Goal: Ask a question

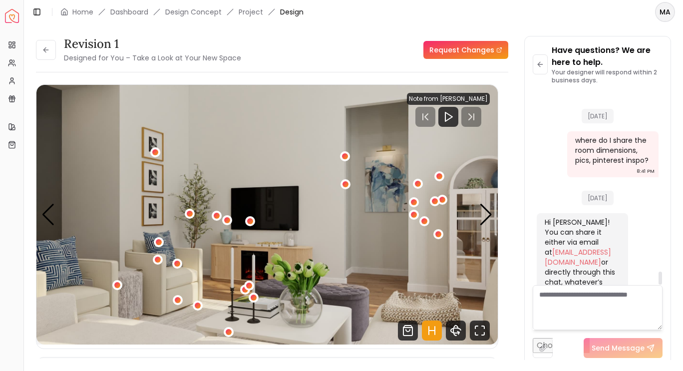
scroll to position [2663, 0]
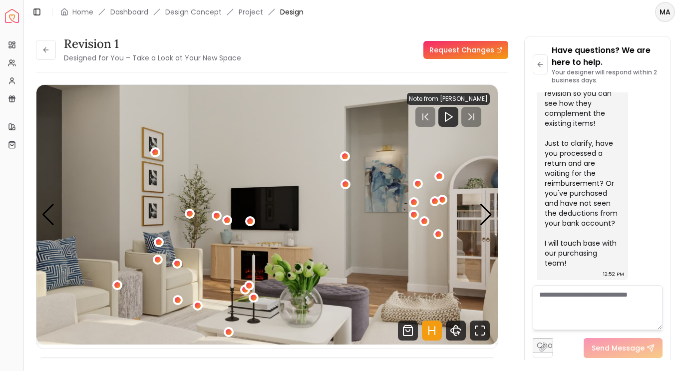
click at [265, 257] on img "4 / 6" at bounding box center [266, 215] width 461 height 260
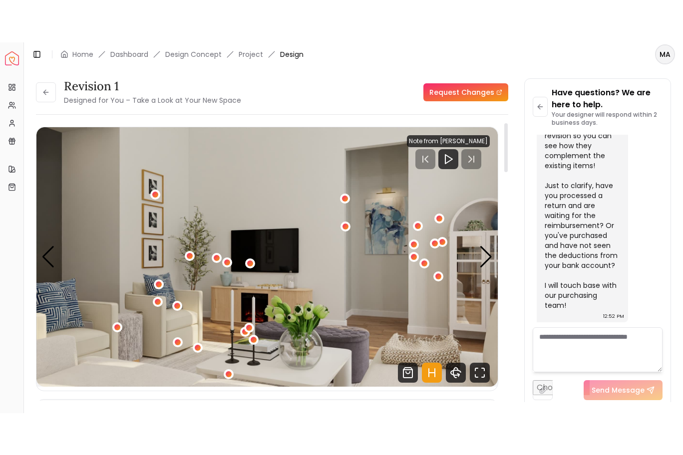
scroll to position [2, 0]
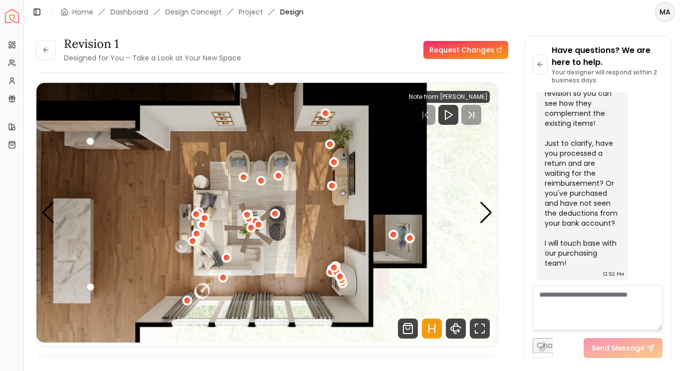
click at [410, 238] on div "6 / 6" at bounding box center [410, 238] width 6 height 6
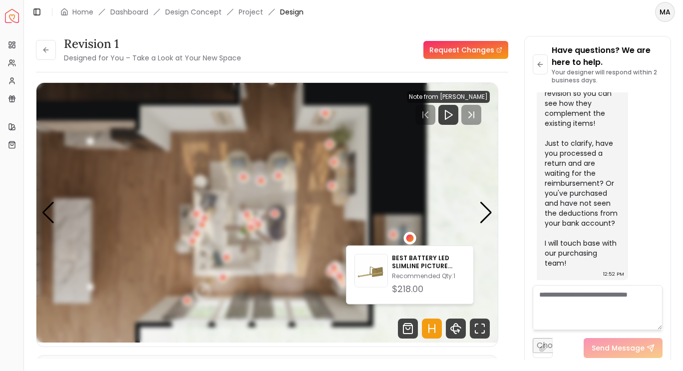
click at [393, 237] on div "6 / 6" at bounding box center [393, 235] width 6 height 6
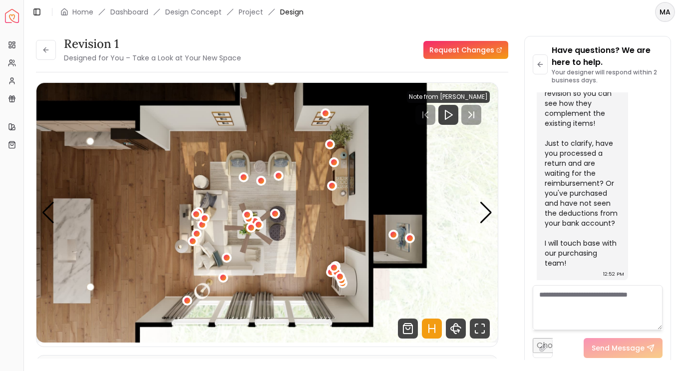
click at [343, 283] on div "6 / 6" at bounding box center [340, 277] width 10 height 12
click at [336, 272] on div "6 / 6" at bounding box center [340, 277] width 10 height 12
click at [342, 286] on div "6 / 6" at bounding box center [341, 281] width 10 height 12
click at [340, 277] on div "6 / 6" at bounding box center [340, 277] width 6 height 6
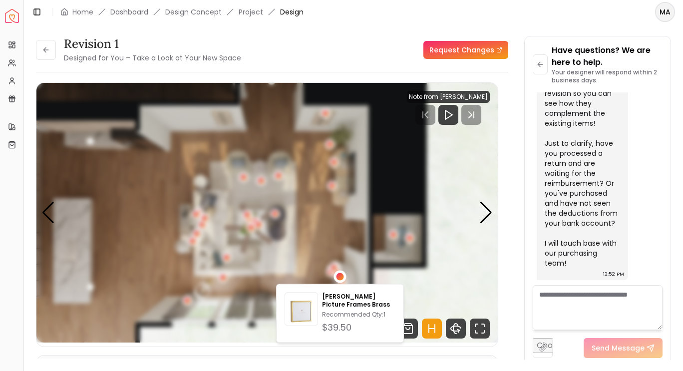
click at [339, 272] on div "6 / 6" at bounding box center [340, 277] width 12 height 12
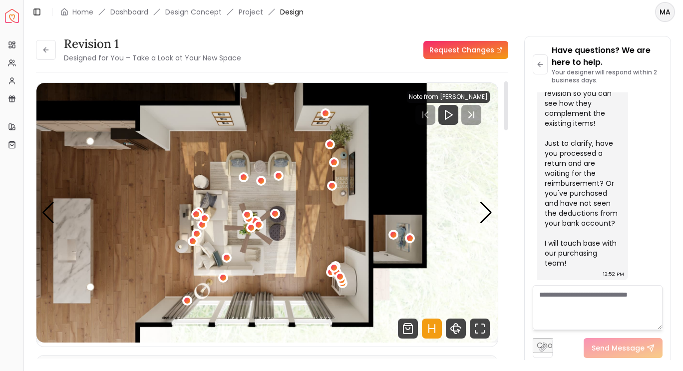
click at [333, 269] on div "6 / 6" at bounding box center [334, 268] width 6 height 6
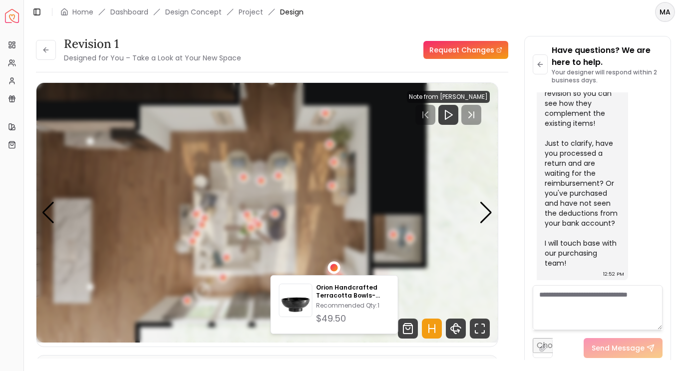
click at [339, 273] on div "6 / 6" at bounding box center [334, 268] width 10 height 12
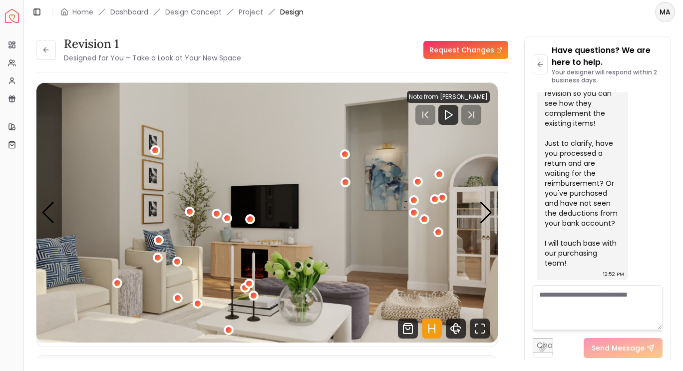
click at [439, 174] on div "4 / 6" at bounding box center [439, 174] width 6 height 6
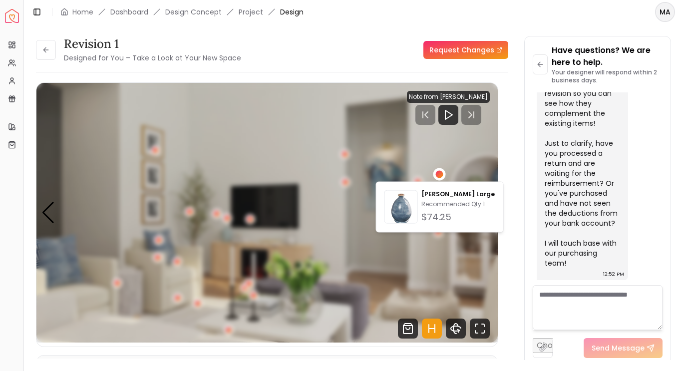
click at [454, 154] on img "4 / 6" at bounding box center [266, 213] width 461 height 260
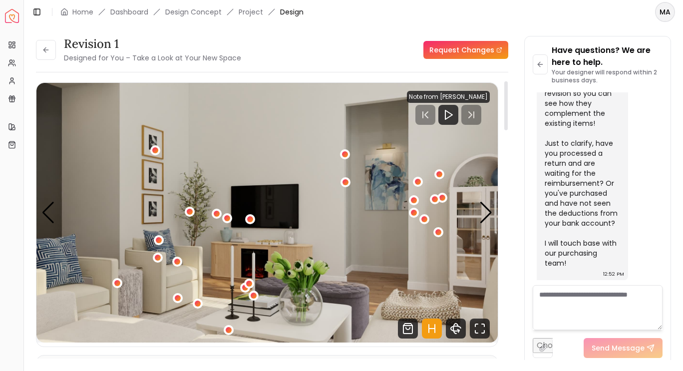
click at [421, 182] on div "4 / 6" at bounding box center [418, 182] width 10 height 10
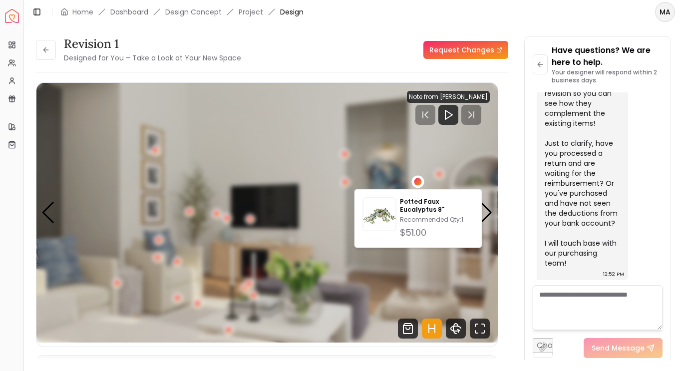
click at [473, 151] on img "4 / 6" at bounding box center [266, 213] width 461 height 260
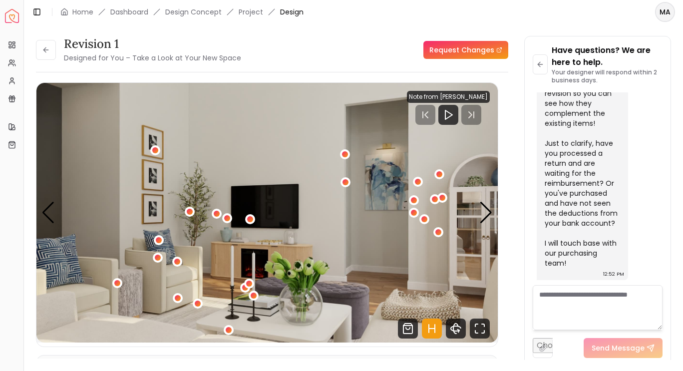
click at [418, 182] on div "4 / 6" at bounding box center [418, 182] width 6 height 6
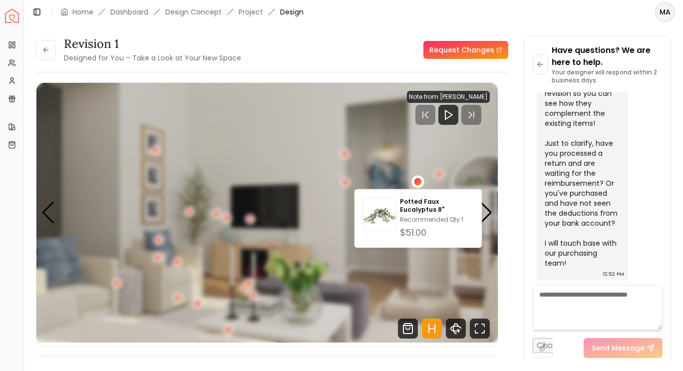
click at [421, 189] on div "Potted Faux Eucalyptus 8" Recommended Qty: 1 $51.00" at bounding box center [418, 218] width 128 height 59
click at [418, 182] on div "4 / 6" at bounding box center [417, 181] width 7 height 7
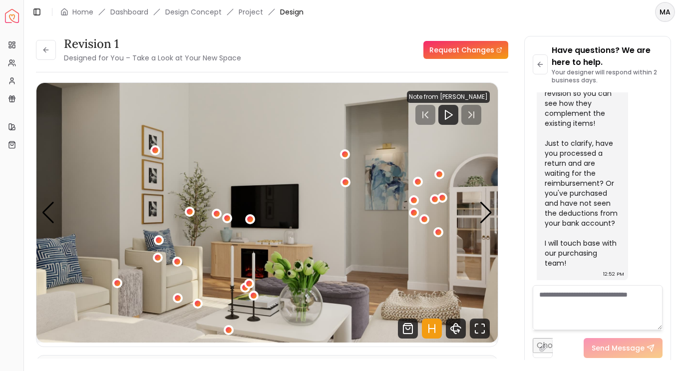
click at [414, 203] on div "4 / 6" at bounding box center [414, 200] width 6 height 6
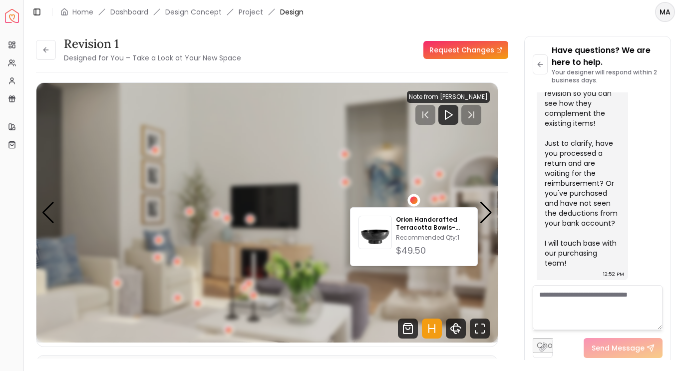
click at [422, 281] on img "4 / 6" at bounding box center [266, 213] width 461 height 260
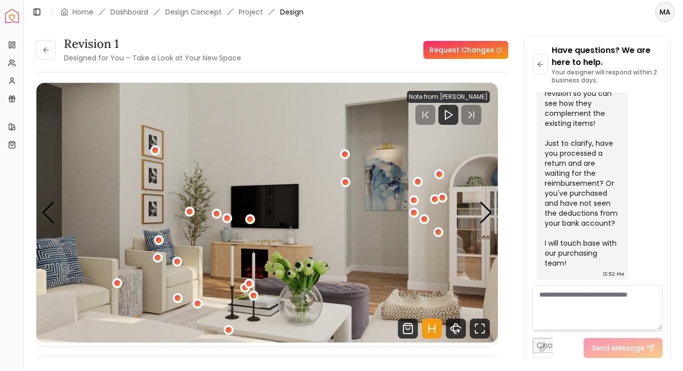
click at [413, 216] on div "4 / 6" at bounding box center [414, 213] width 10 height 10
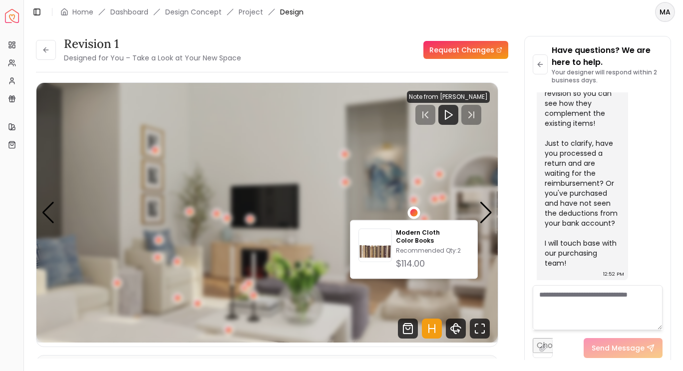
click at [404, 305] on img "4 / 6" at bounding box center [266, 213] width 461 height 260
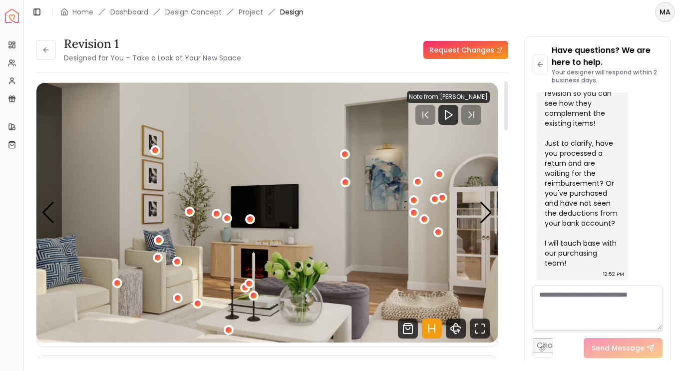
click at [428, 219] on div "4 / 6" at bounding box center [424, 219] width 10 height 10
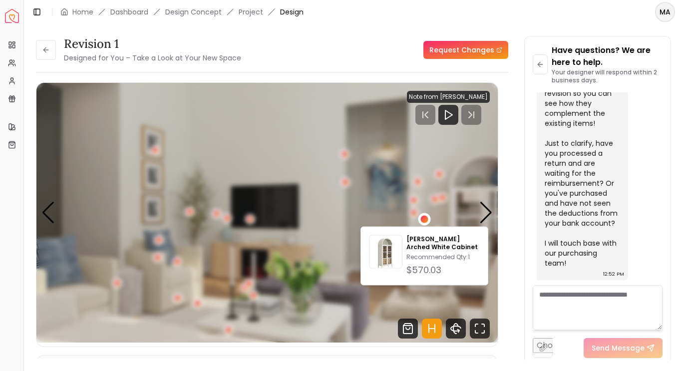
click at [401, 298] on img "4 / 6" at bounding box center [266, 213] width 461 height 260
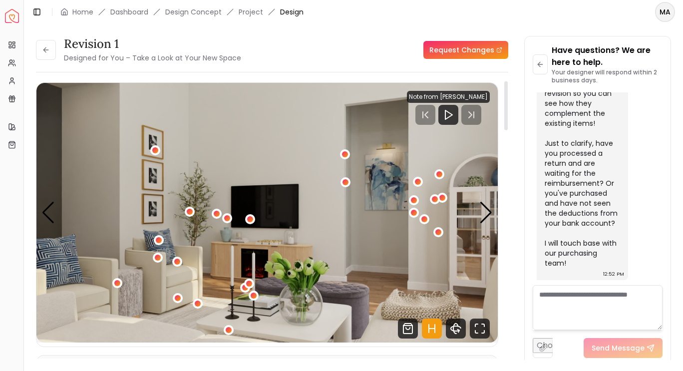
click at [438, 234] on div "4 / 6" at bounding box center [438, 232] width 6 height 6
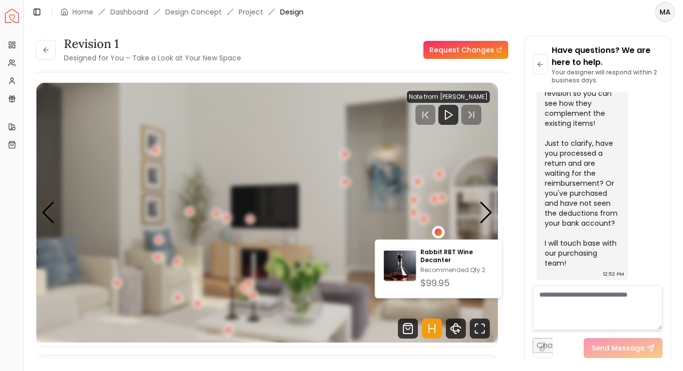
click at [444, 220] on img "4 / 6" at bounding box center [266, 213] width 461 height 260
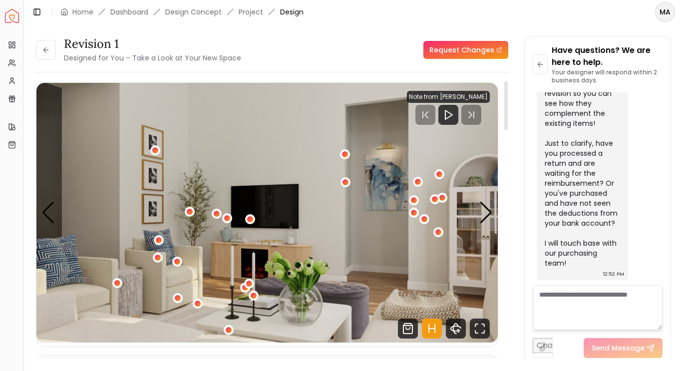
click at [434, 202] on div "4 / 6" at bounding box center [435, 199] width 6 height 6
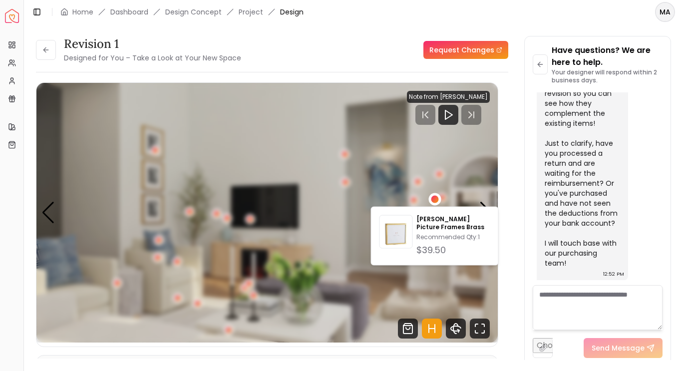
click at [443, 198] on div "4 / 6" at bounding box center [442, 198] width 6 height 6
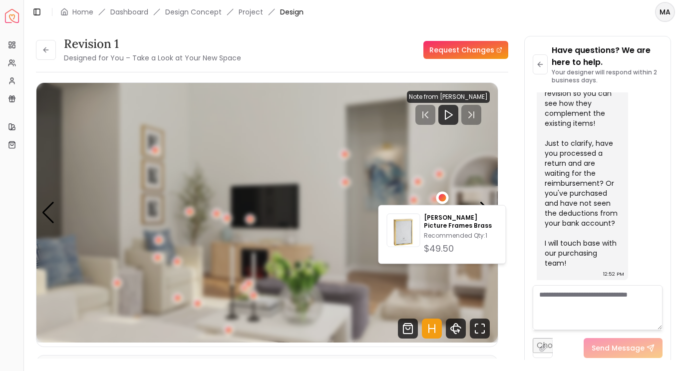
click at [440, 174] on div "4 / 6" at bounding box center [439, 174] width 6 height 6
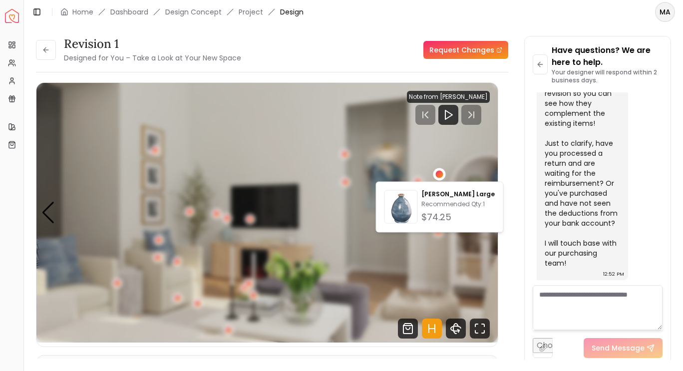
click at [434, 278] on img "4 / 6" at bounding box center [266, 213] width 461 height 260
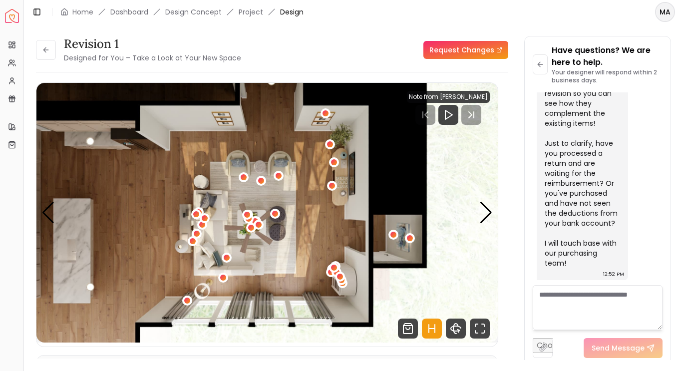
click at [344, 280] on button "6 / 6" at bounding box center [340, 277] width 10 height 10
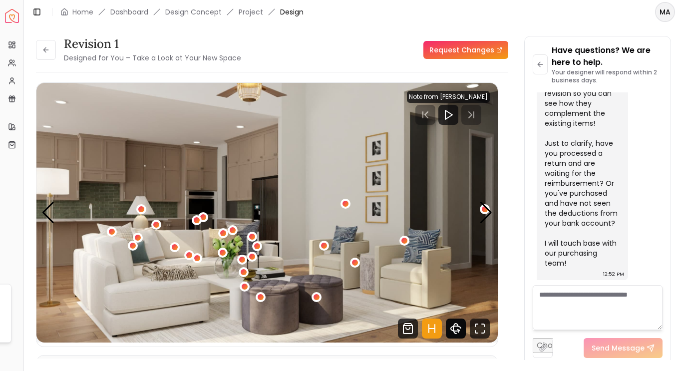
click at [459, 325] on icon "360 View" at bounding box center [456, 328] width 20 height 20
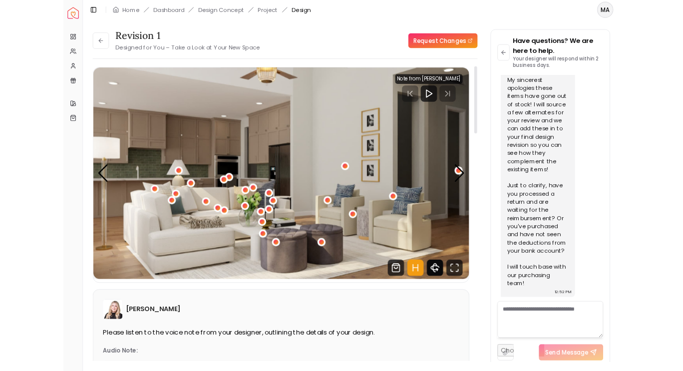
scroll to position [2578, 0]
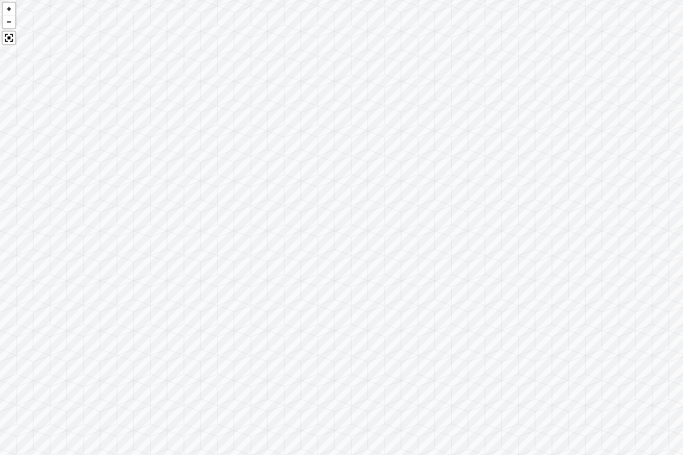
click at [391, 301] on div at bounding box center [341, 227] width 683 height 455
click at [321, 279] on div at bounding box center [341, 227] width 683 height 455
click at [333, 272] on div at bounding box center [341, 227] width 683 height 455
click at [478, 294] on div at bounding box center [341, 227] width 683 height 455
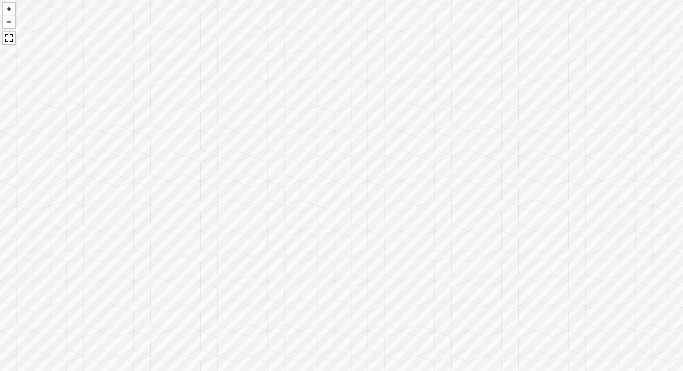
scroll to position [2663, 0]
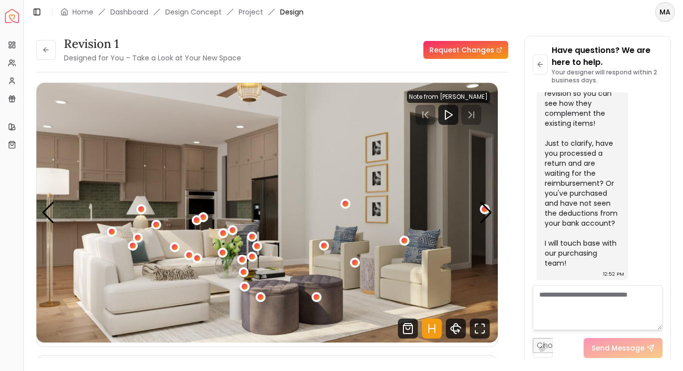
click at [408, 244] on button "1 / 6" at bounding box center [404, 241] width 10 height 10
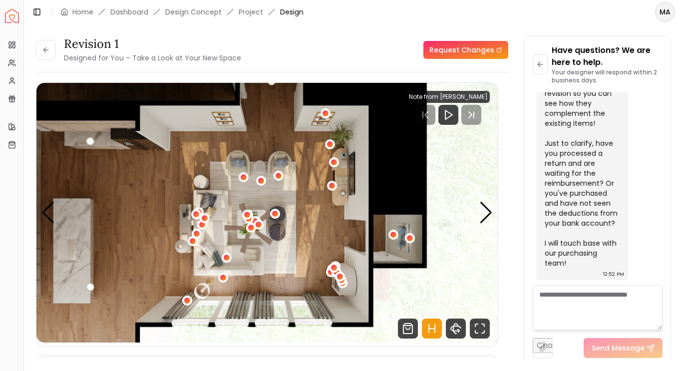
click at [88, 284] on img "6 / 6" at bounding box center [266, 213] width 461 height 260
click at [87, 146] on img "6 / 6" at bounding box center [266, 213] width 461 height 260
click at [187, 301] on div "6 / 6" at bounding box center [187, 301] width 6 height 6
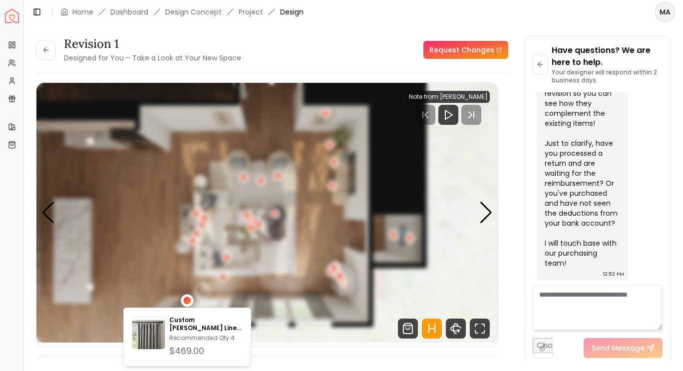
click at [219, 279] on div "6 / 6" at bounding box center [223, 278] width 10 height 10
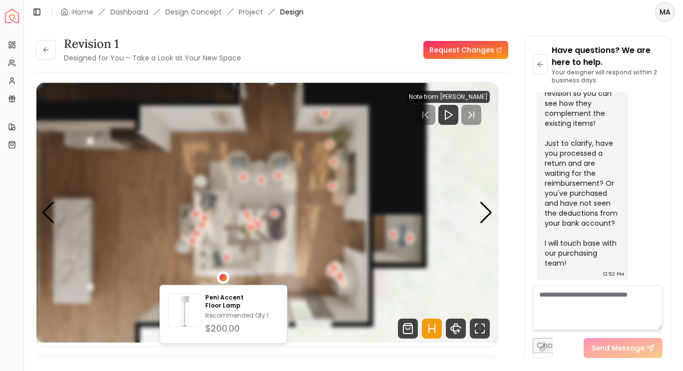
click at [227, 258] on div "6 / 6" at bounding box center [227, 258] width 6 height 6
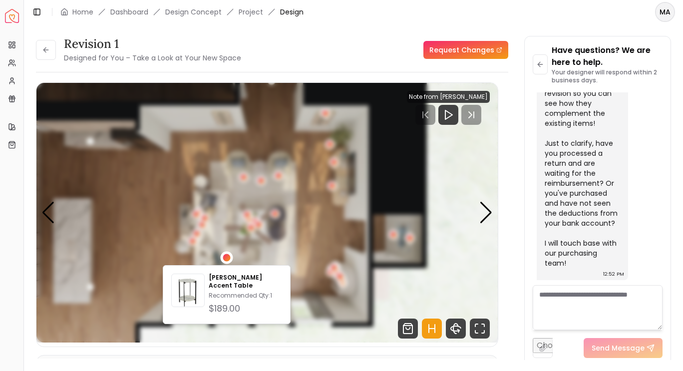
click at [147, 225] on img "6 / 6" at bounding box center [266, 213] width 461 height 260
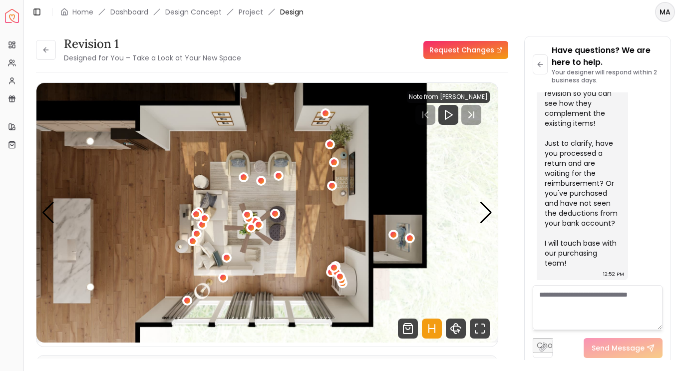
click at [193, 244] on div "6 / 6" at bounding box center [193, 241] width 6 height 6
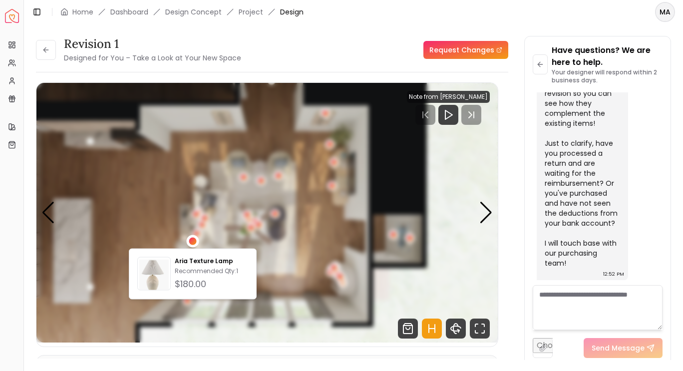
click at [198, 235] on div "6 / 6" at bounding box center [197, 234] width 6 height 6
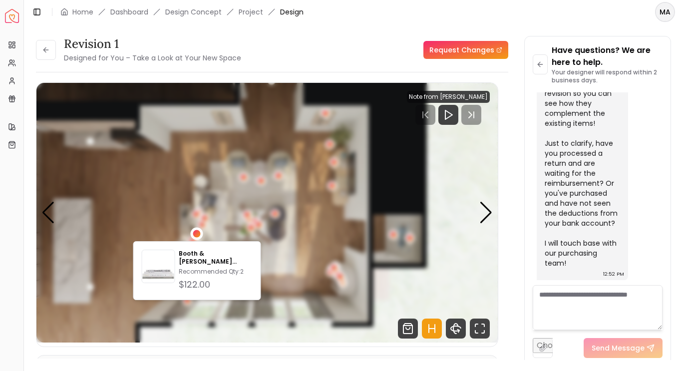
click at [205, 227] on div "6 / 6" at bounding box center [202, 225] width 10 height 10
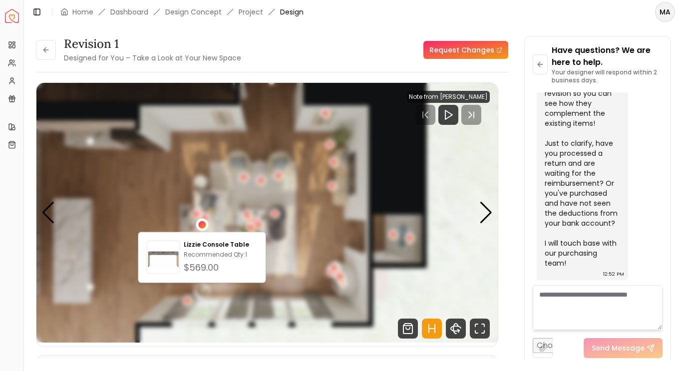
click at [205, 216] on div "6 / 6" at bounding box center [205, 218] width 6 height 6
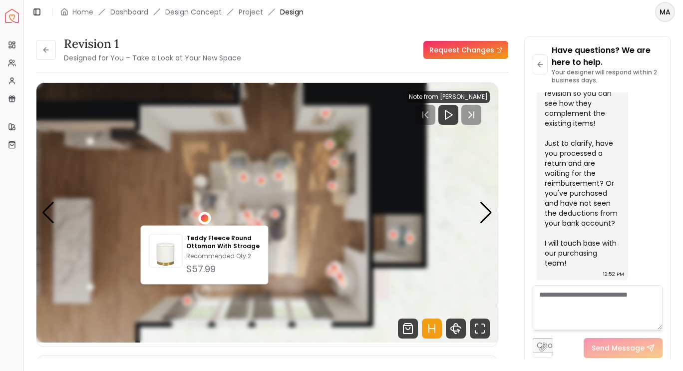
click at [196, 214] on div "6 / 6" at bounding box center [196, 214] width 6 height 6
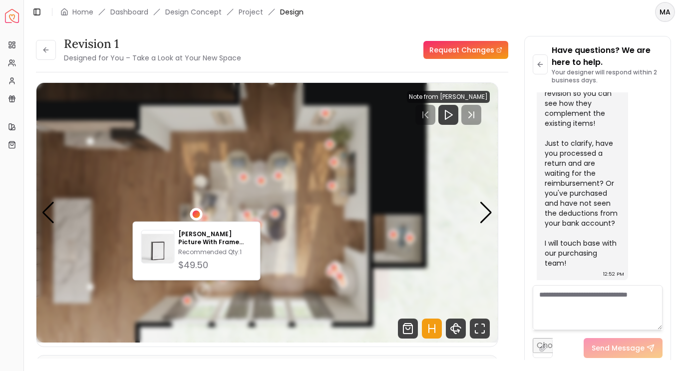
click at [147, 192] on img "6 / 6" at bounding box center [266, 213] width 461 height 260
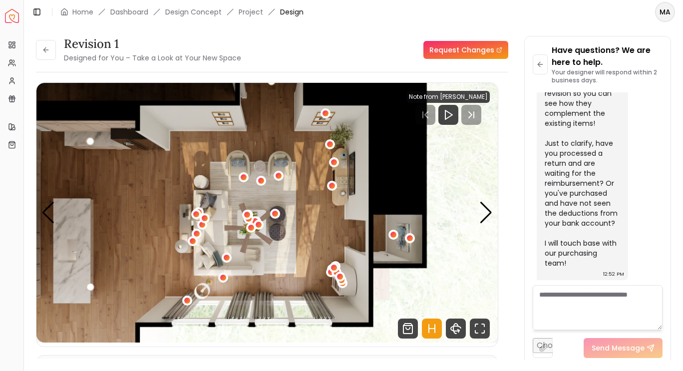
click at [194, 214] on div "6 / 6" at bounding box center [196, 214] width 6 height 6
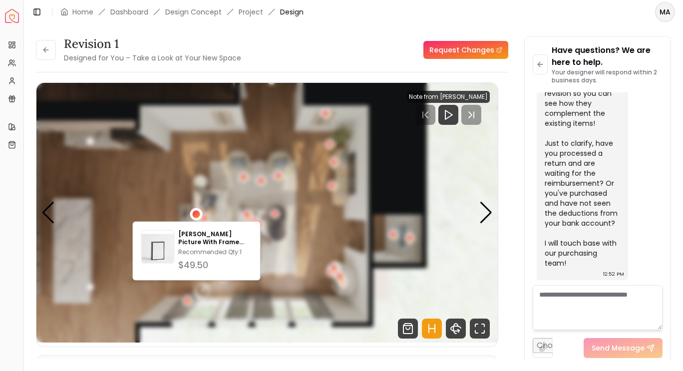
click at [157, 203] on img "6 / 6" at bounding box center [266, 213] width 461 height 260
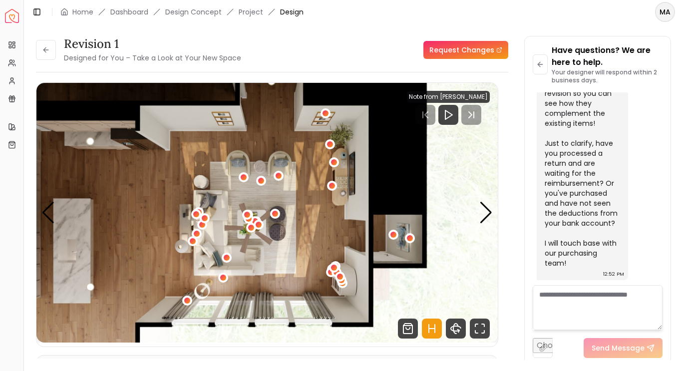
click at [227, 258] on div "6 / 6" at bounding box center [227, 258] width 6 height 6
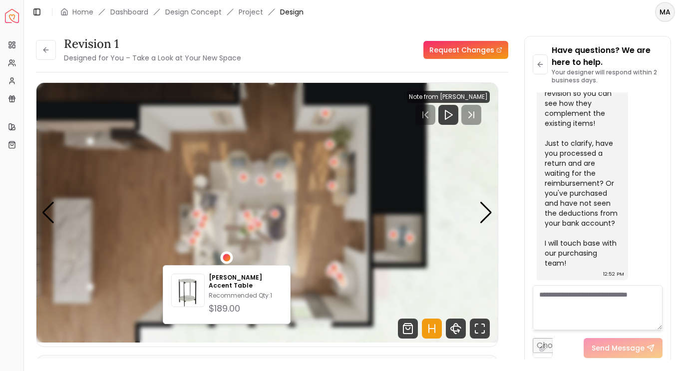
click at [147, 219] on img "6 / 6" at bounding box center [266, 213] width 461 height 260
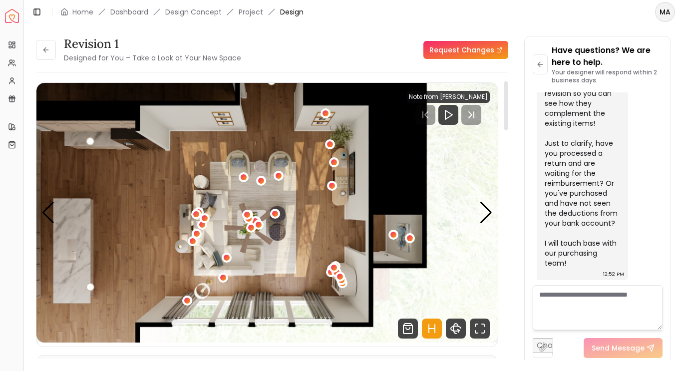
click at [223, 281] on div "6 / 6" at bounding box center [223, 278] width 10 height 10
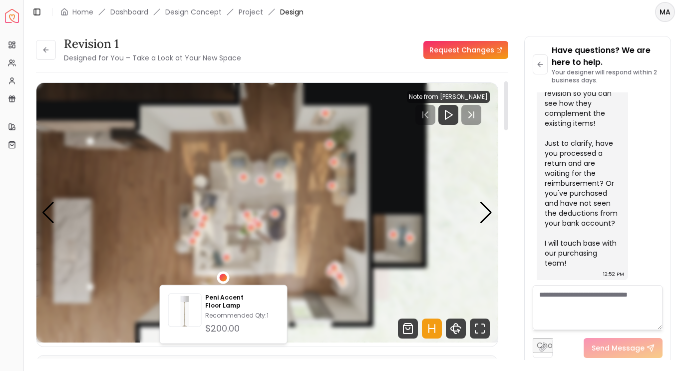
click at [142, 225] on img "6 / 6" at bounding box center [266, 213] width 461 height 260
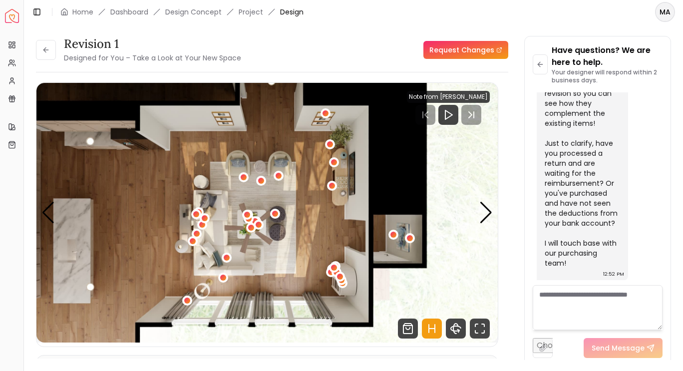
click at [261, 181] on div "6 / 6" at bounding box center [261, 181] width 6 height 6
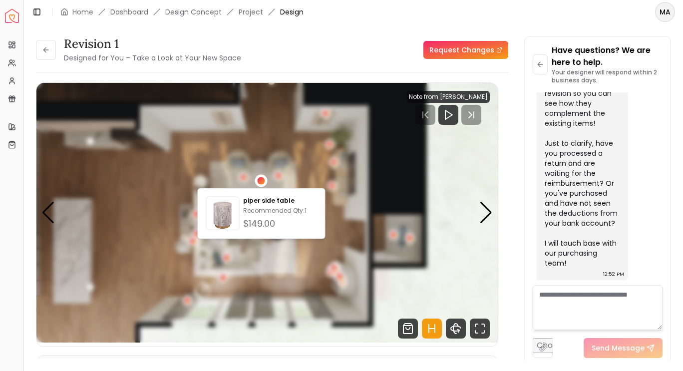
click at [160, 176] on img "6 / 6" at bounding box center [266, 213] width 461 height 260
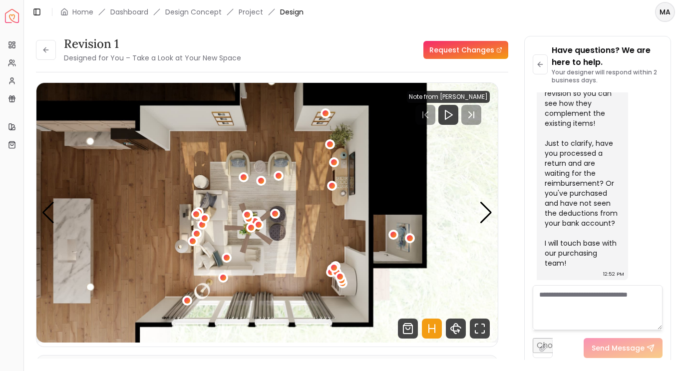
click at [242, 180] on div "6 / 6" at bounding box center [244, 177] width 6 height 6
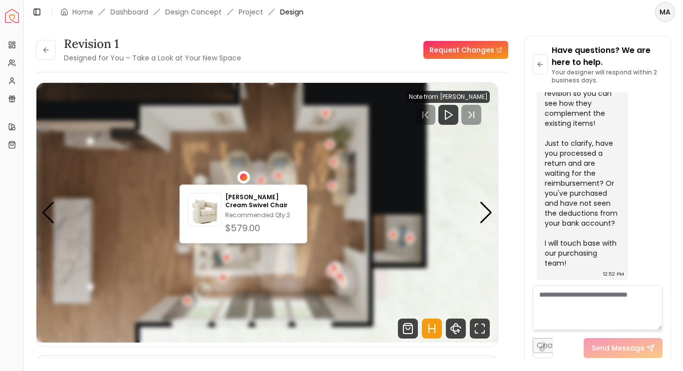
click at [119, 244] on img "6 / 6" at bounding box center [266, 213] width 461 height 260
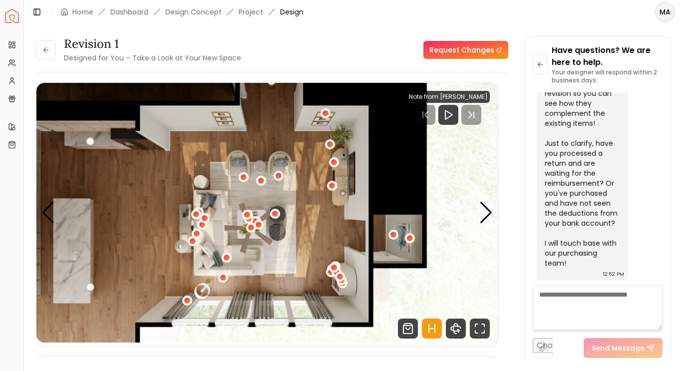
click at [282, 175] on div "6 / 6" at bounding box center [279, 176] width 10 height 10
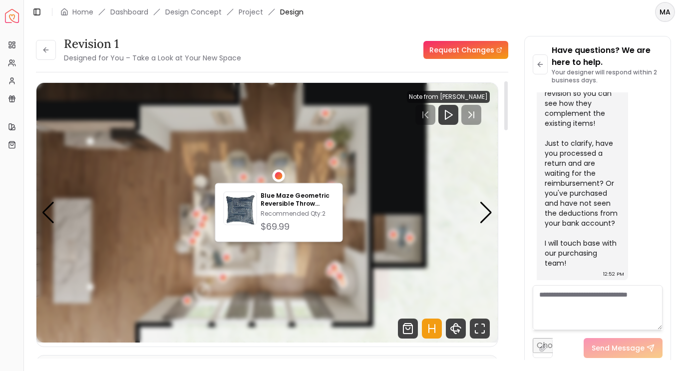
click at [129, 279] on img "6 / 6" at bounding box center [266, 213] width 461 height 260
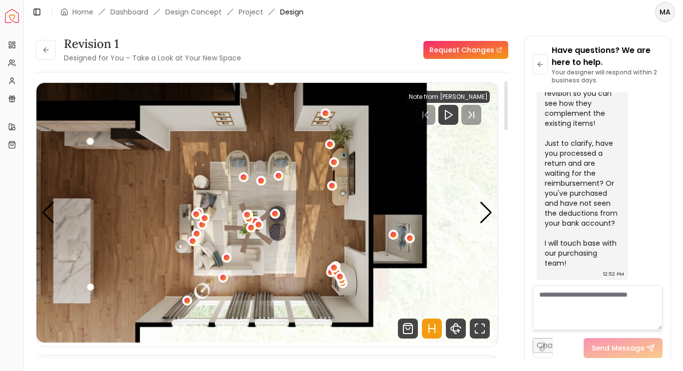
click at [278, 214] on div "6 / 6" at bounding box center [275, 214] width 10 height 10
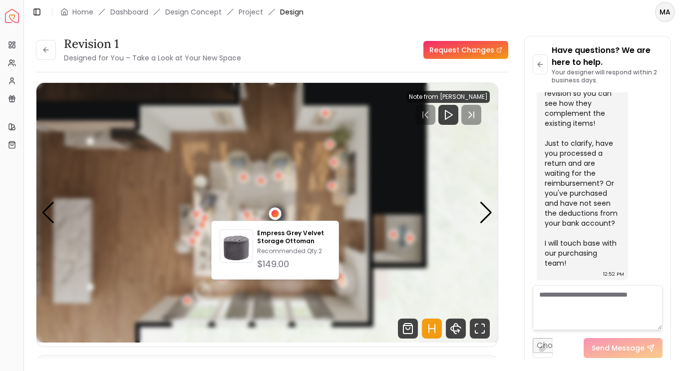
click at [122, 301] on img "6 / 6" at bounding box center [266, 213] width 461 height 260
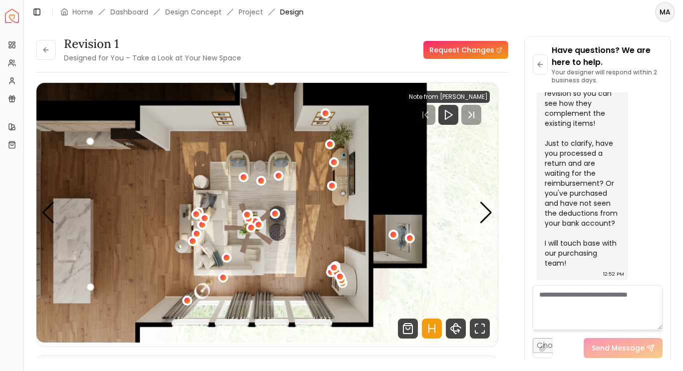
click at [261, 225] on div "6 / 6" at bounding box center [259, 225] width 6 height 6
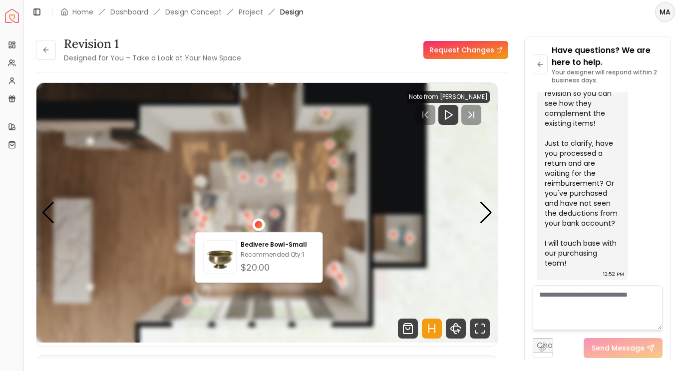
click at [246, 219] on div "6 / 6" at bounding box center [247, 215] width 10 height 10
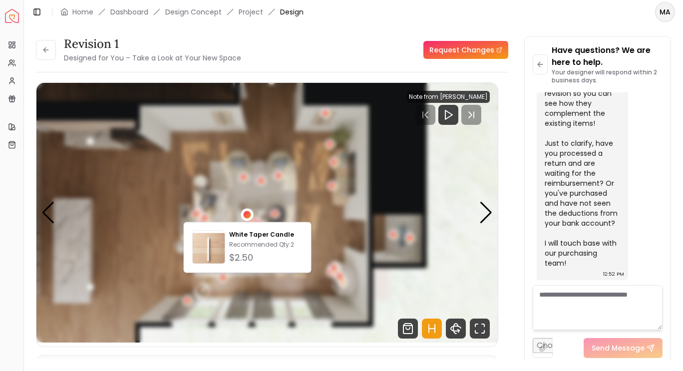
click at [133, 300] on img "6 / 6" at bounding box center [266, 213] width 461 height 260
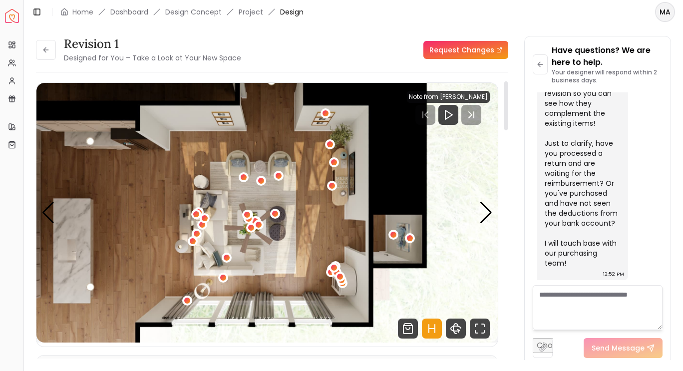
click at [251, 228] on div "6 / 6" at bounding box center [251, 228] width 6 height 6
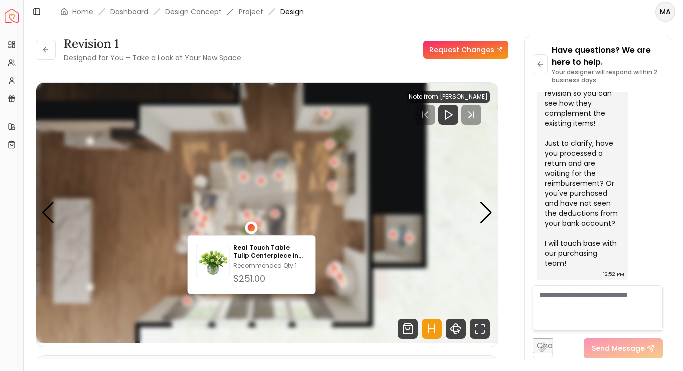
click at [125, 297] on img "6 / 6" at bounding box center [266, 213] width 461 height 260
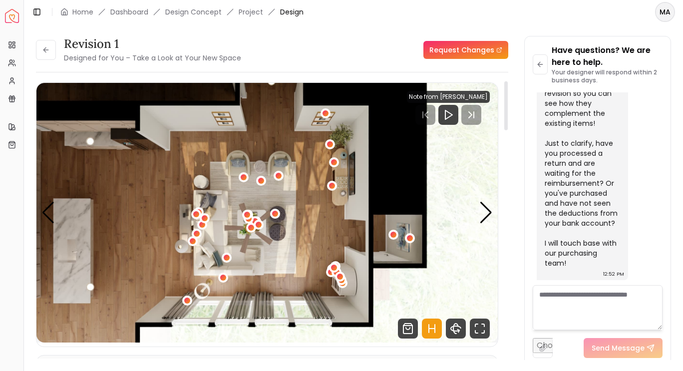
click at [259, 225] on div "6 / 6" at bounding box center [259, 225] width 6 height 6
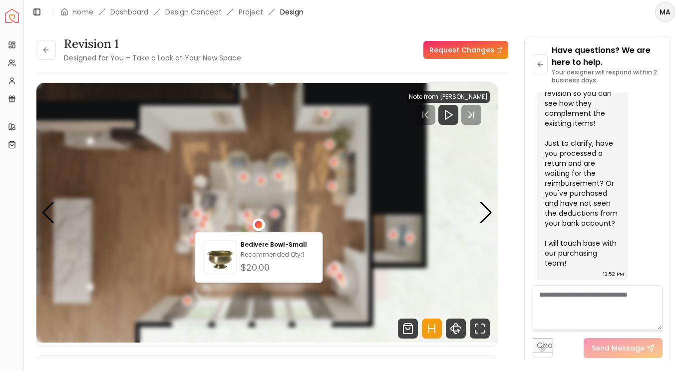
click at [137, 293] on img "6 / 6" at bounding box center [266, 213] width 461 height 260
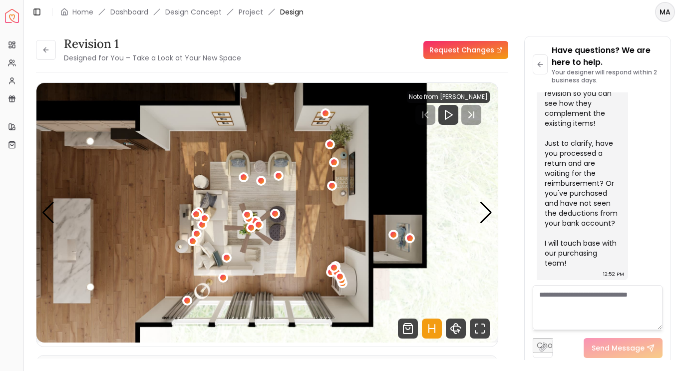
click at [335, 186] on div "6 / 6" at bounding box center [332, 186] width 10 height 10
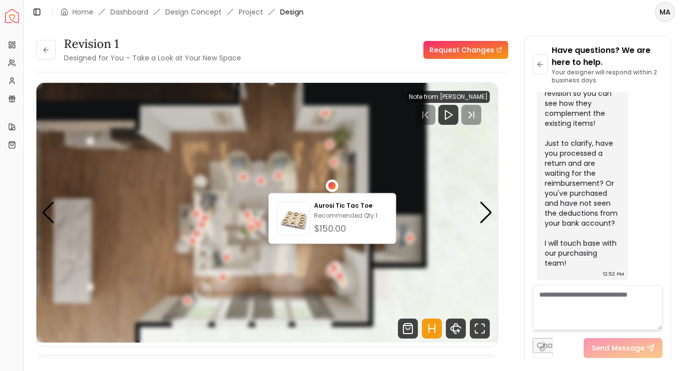
click at [307, 265] on img "6 / 6" at bounding box center [266, 213] width 461 height 260
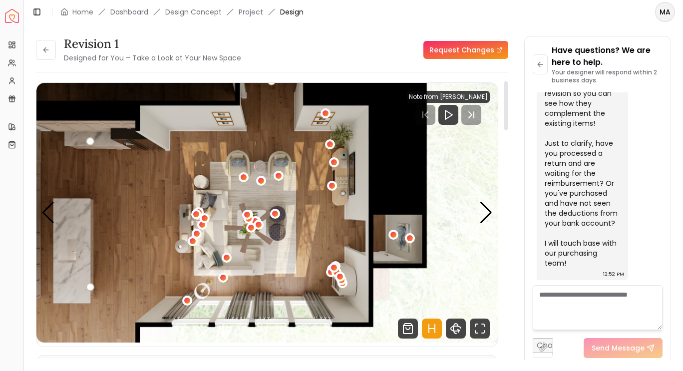
click at [332, 190] on div "6 / 6" at bounding box center [332, 186] width 10 height 10
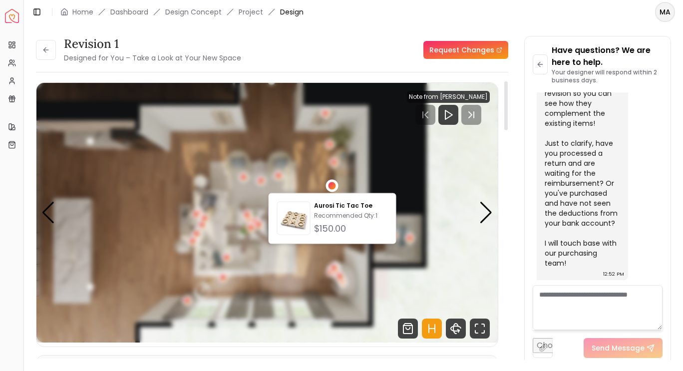
click at [305, 275] on img "6 / 6" at bounding box center [266, 213] width 461 height 260
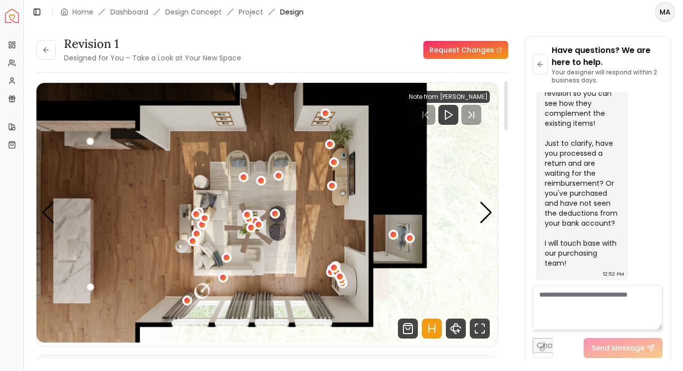
click at [335, 162] on div "6 / 6" at bounding box center [334, 162] width 6 height 6
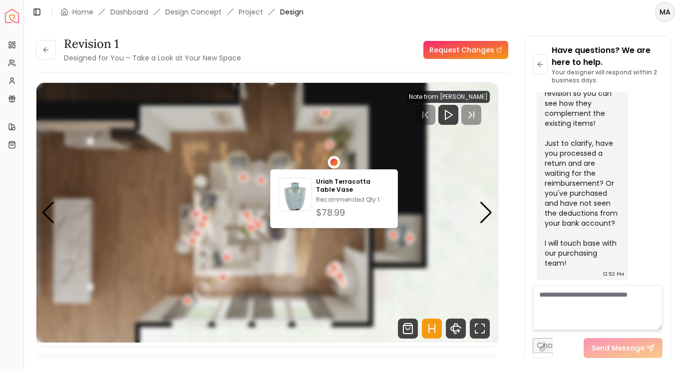
click at [327, 267] on div "6 / 6" at bounding box center [331, 273] width 10 height 12
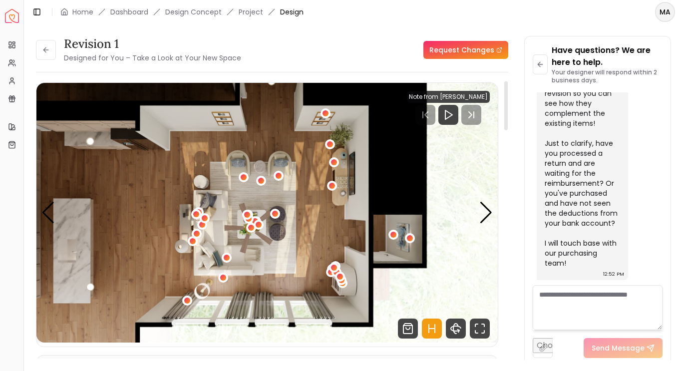
click at [332, 144] on div "6 / 6" at bounding box center [330, 144] width 6 height 6
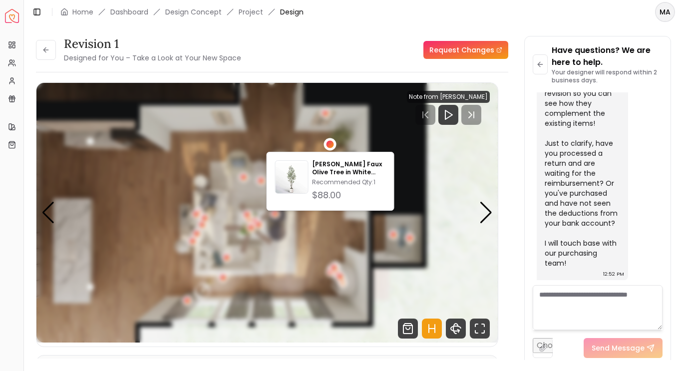
click at [316, 260] on img "6 / 6" at bounding box center [266, 213] width 461 height 260
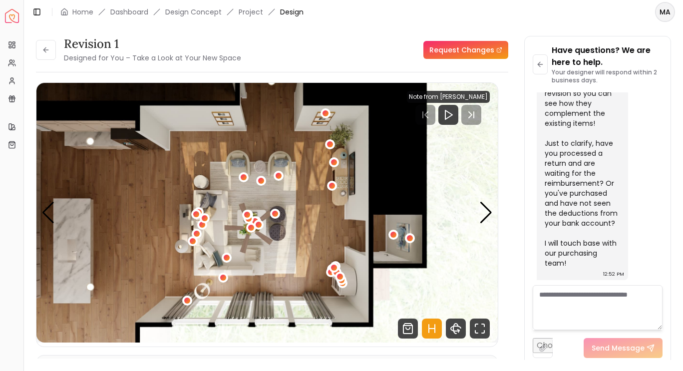
click at [325, 114] on div "6 / 6" at bounding box center [325, 113] width 6 height 6
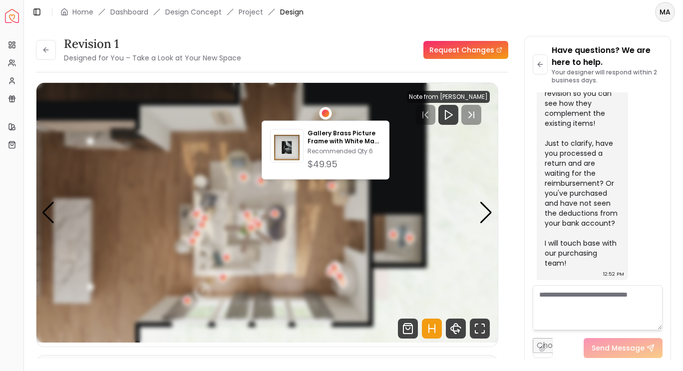
click at [147, 258] on img "6 / 6" at bounding box center [266, 213] width 461 height 260
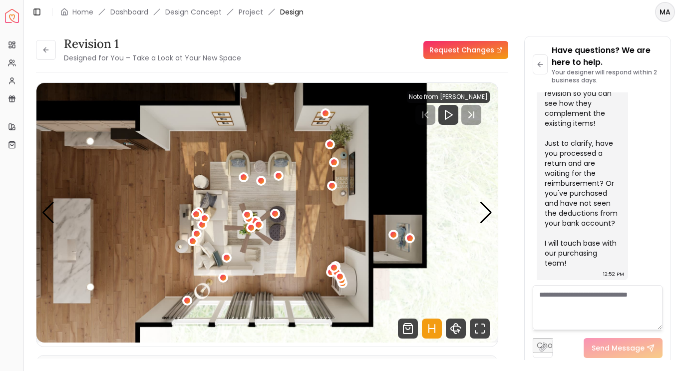
click at [337, 273] on div "6 / 6" at bounding box center [340, 277] width 10 height 10
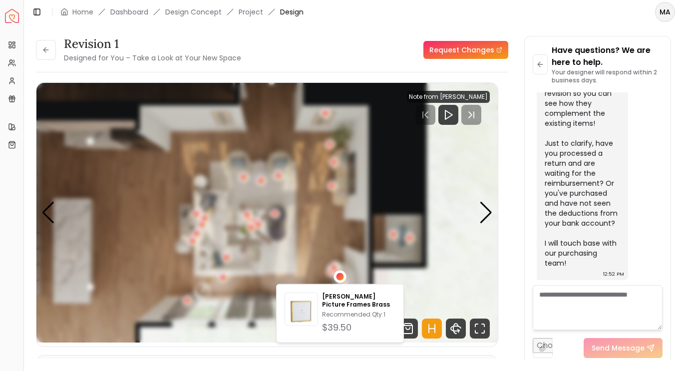
click at [326, 253] on img "6 / 6" at bounding box center [266, 213] width 461 height 260
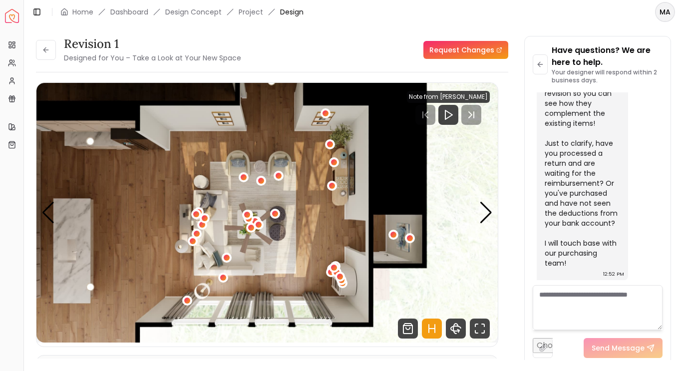
click at [349, 294] on img "6 / 6" at bounding box center [266, 213] width 461 height 260
click at [328, 275] on div "6 / 6" at bounding box center [331, 272] width 10 height 10
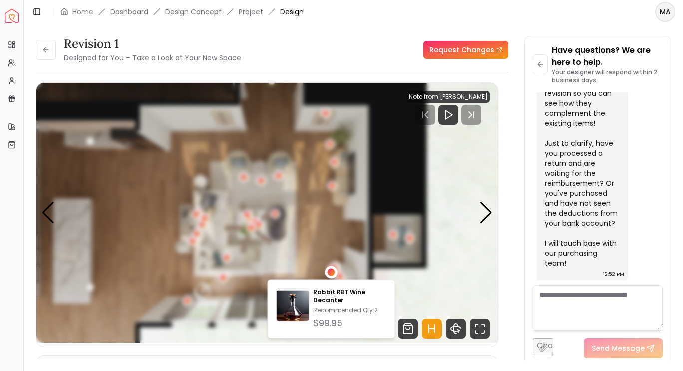
click at [331, 268] on div "6 / 6" at bounding box center [331, 272] width 12 height 12
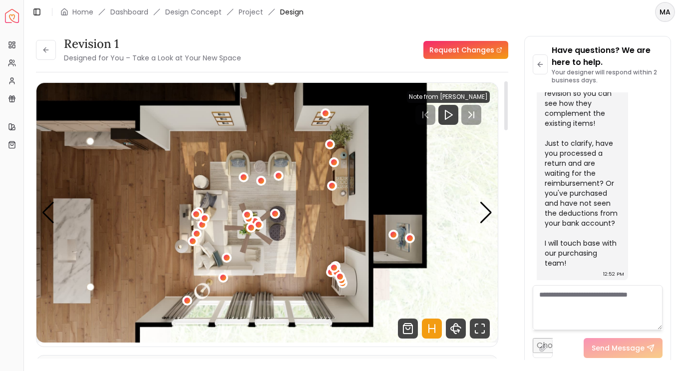
click at [331, 274] on div "6 / 6" at bounding box center [334, 268] width 10 height 12
click at [342, 283] on div "6 / 6" at bounding box center [340, 277] width 10 height 12
click at [345, 288] on button "6 / 6" at bounding box center [342, 283] width 10 height 10
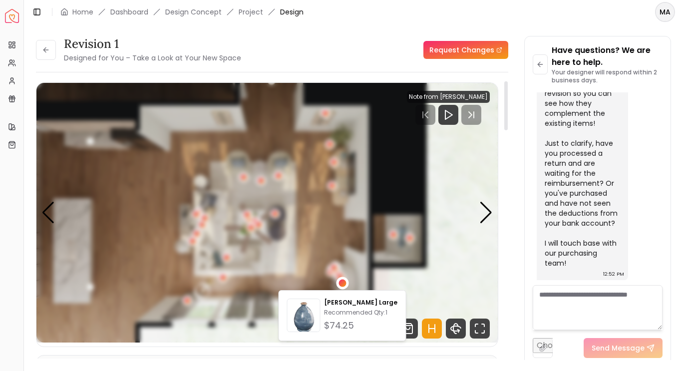
click at [345, 284] on div "6 / 6" at bounding box center [341, 282] width 7 height 7
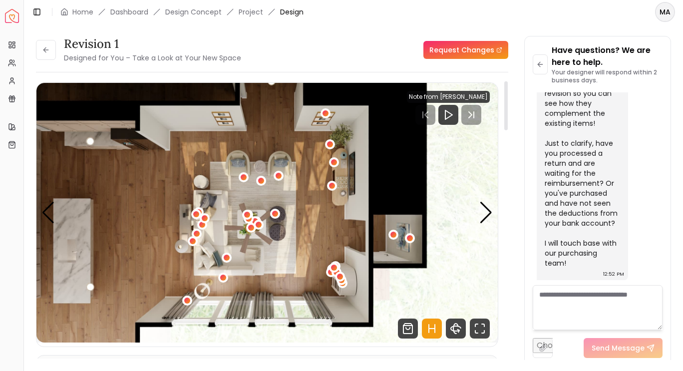
click at [339, 286] on div "6 / 6" at bounding box center [341, 281] width 10 height 12
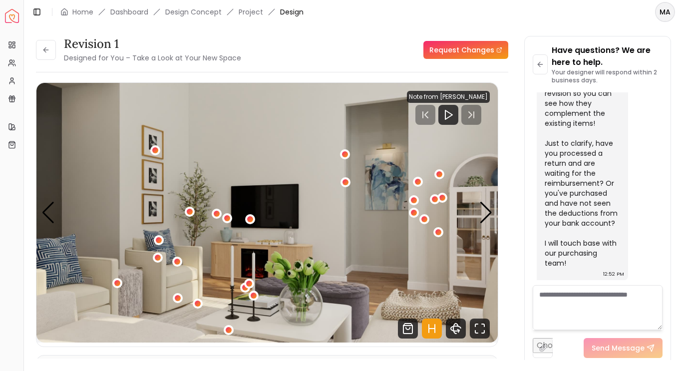
click at [438, 233] on div "4 / 6" at bounding box center [438, 232] width 6 height 6
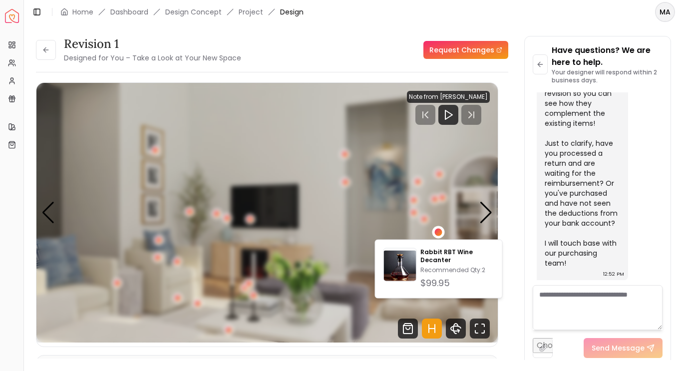
click at [404, 228] on img "4 / 6" at bounding box center [266, 213] width 461 height 260
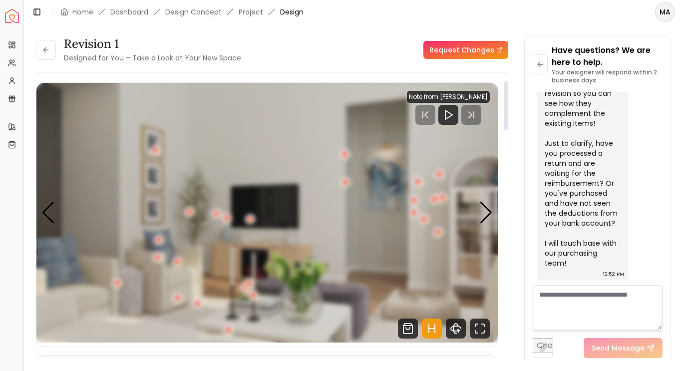
click at [425, 233] on img "4 / 6" at bounding box center [266, 213] width 461 height 260
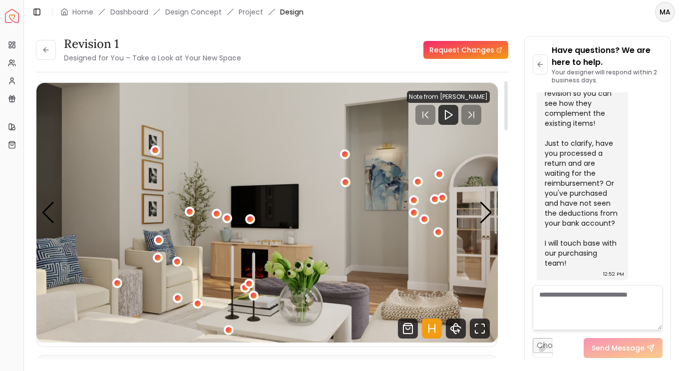
click at [424, 219] on div "4 / 6" at bounding box center [424, 219] width 6 height 6
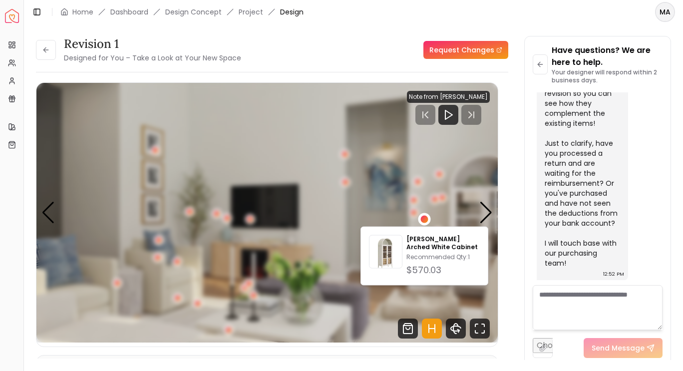
click at [381, 211] on img "4 / 6" at bounding box center [266, 213] width 461 height 260
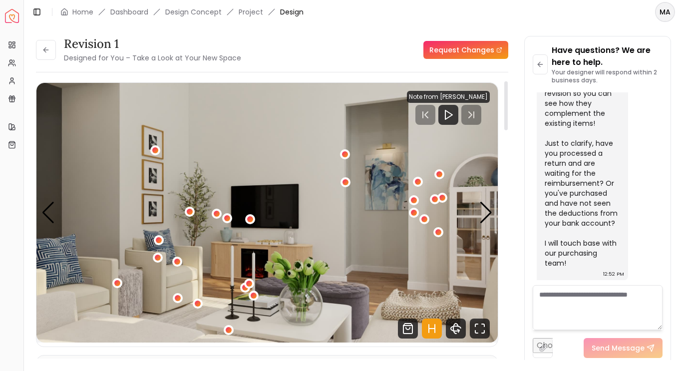
click at [379, 213] on img "4 / 6" at bounding box center [266, 213] width 461 height 260
click at [413, 213] on div "4 / 6" at bounding box center [414, 213] width 6 height 6
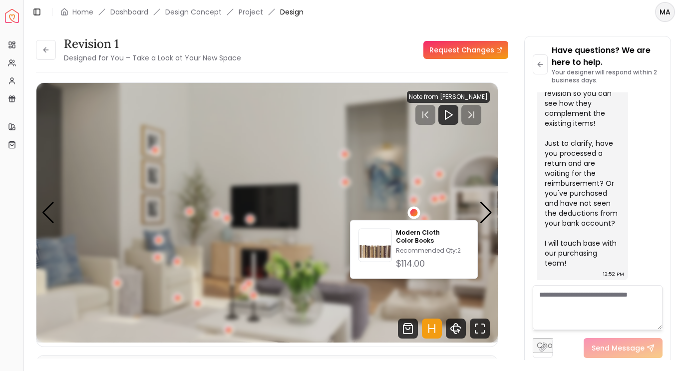
click at [369, 206] on img "4 / 6" at bounding box center [266, 213] width 461 height 260
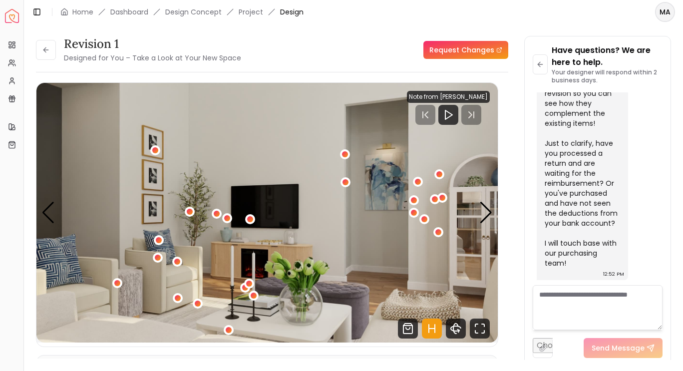
click at [413, 201] on div "4 / 6" at bounding box center [414, 200] width 6 height 6
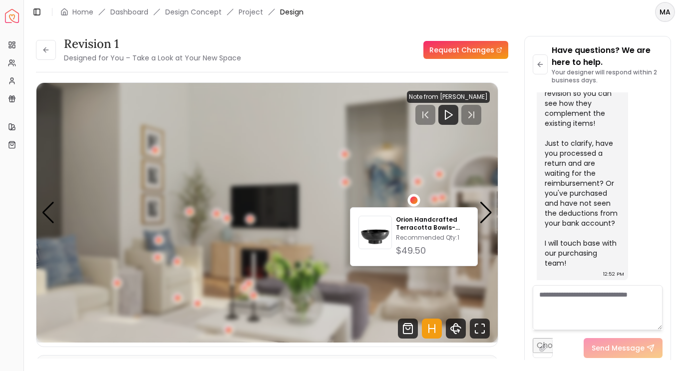
click at [400, 283] on img "4 / 6" at bounding box center [266, 213] width 461 height 260
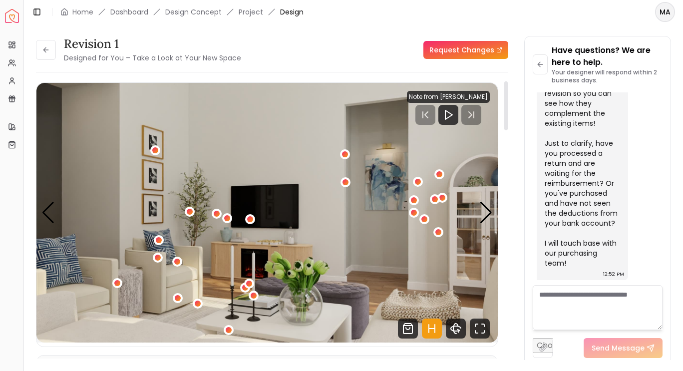
click at [417, 184] on div "4 / 6" at bounding box center [418, 182] width 6 height 6
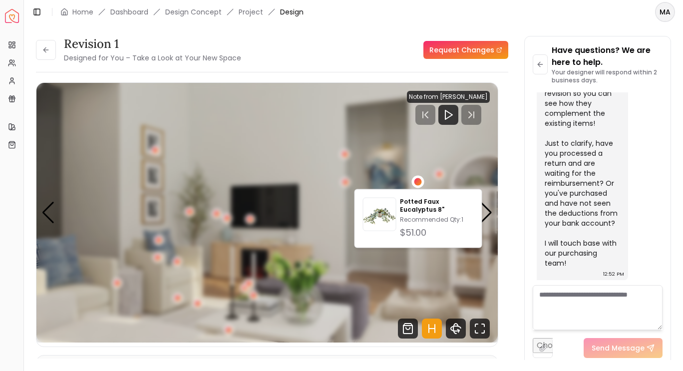
click at [384, 280] on img "4 / 6" at bounding box center [266, 213] width 461 height 260
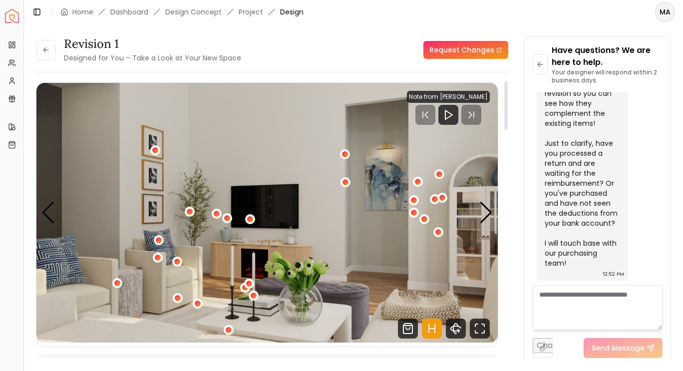
click at [440, 176] on div "4 / 6" at bounding box center [439, 174] width 6 height 6
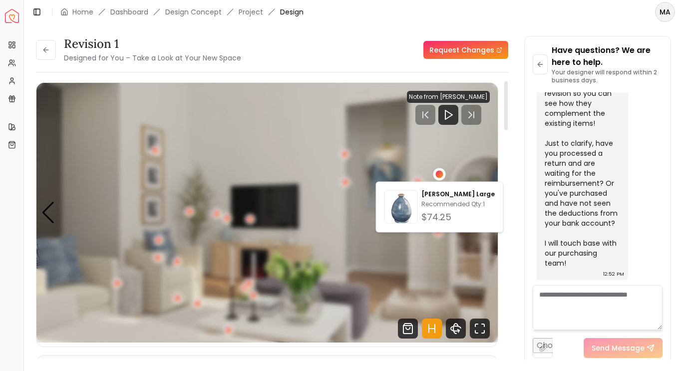
click at [379, 280] on img "4 / 6" at bounding box center [266, 213] width 461 height 260
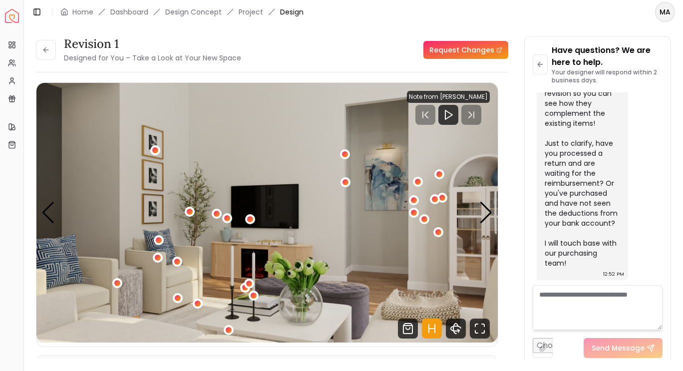
click at [442, 174] on div "4 / 6" at bounding box center [439, 174] width 10 height 10
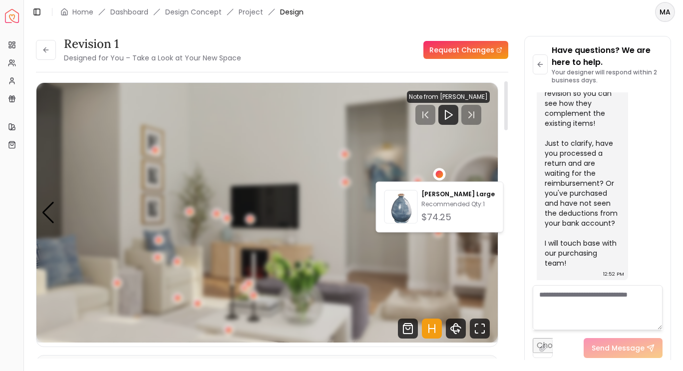
click at [383, 277] on img "4 / 6" at bounding box center [266, 213] width 461 height 260
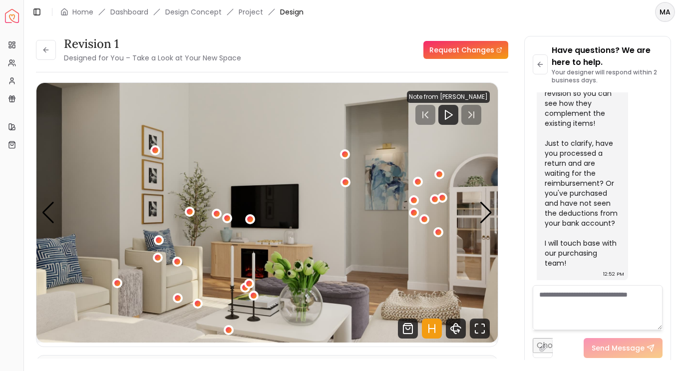
click at [439, 201] on div "4 / 6" at bounding box center [435, 199] width 10 height 10
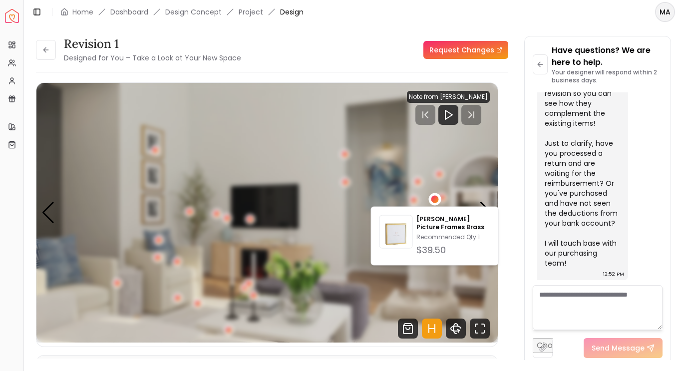
click at [401, 287] on img "4 / 6" at bounding box center [266, 213] width 461 height 260
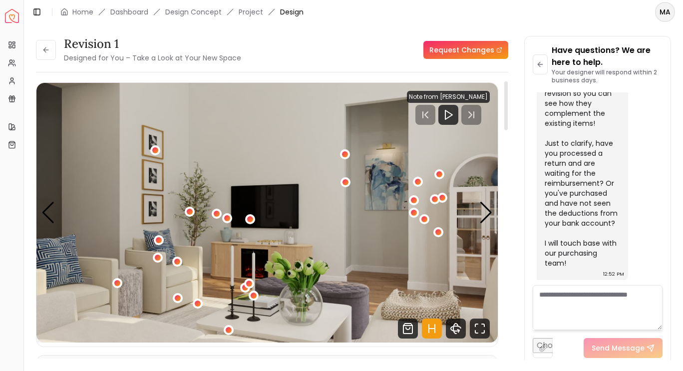
click at [446, 198] on div "4 / 6" at bounding box center [442, 198] width 10 height 10
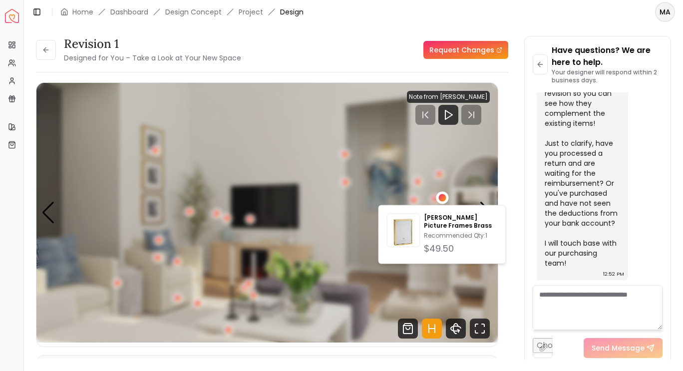
click at [388, 296] on img "4 / 6" at bounding box center [266, 213] width 461 height 260
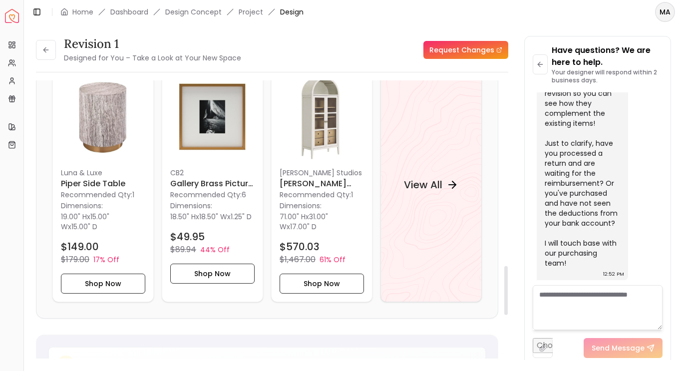
scroll to position [1055, 0]
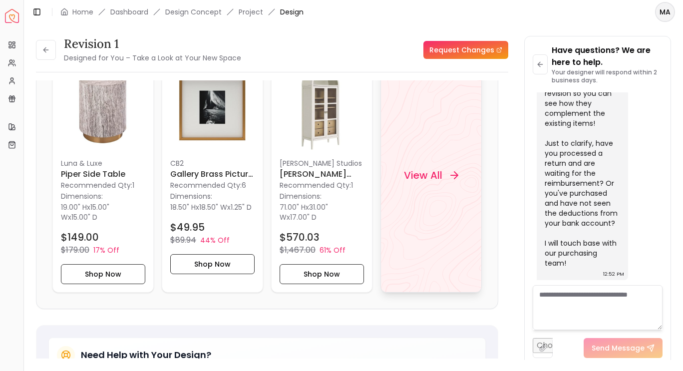
click at [426, 188] on div "View All" at bounding box center [431, 175] width 78 height 30
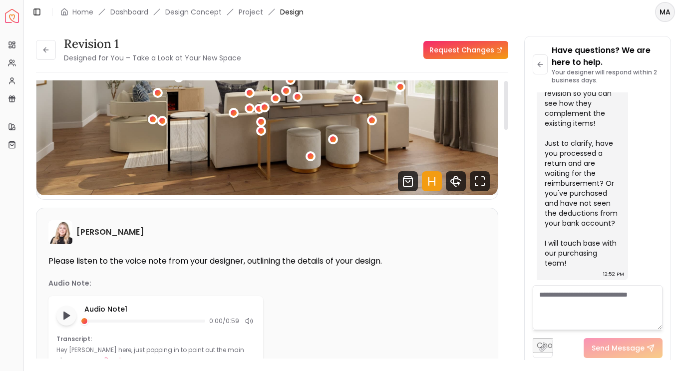
scroll to position [0, 0]
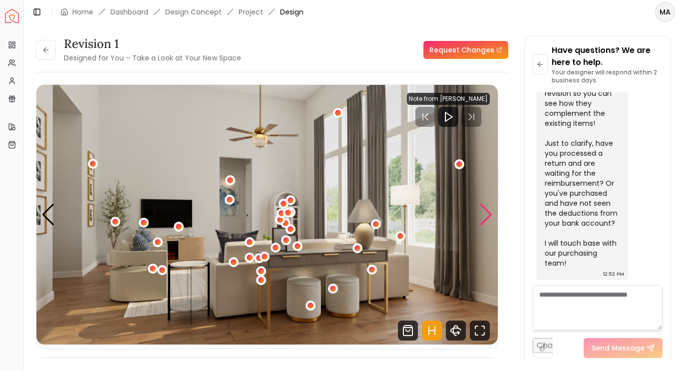
click at [481, 216] on div "Next slide" at bounding box center [485, 215] width 13 height 22
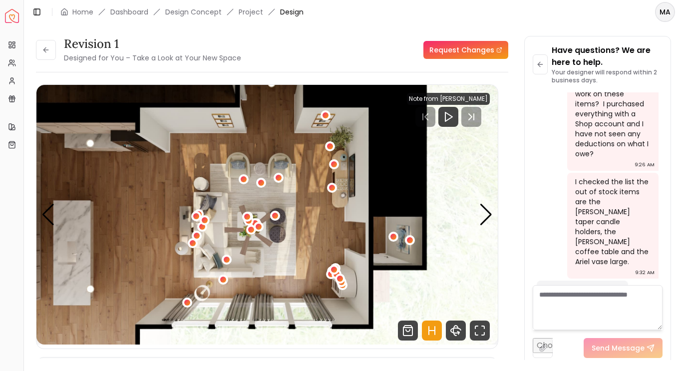
scroll to position [2330, 0]
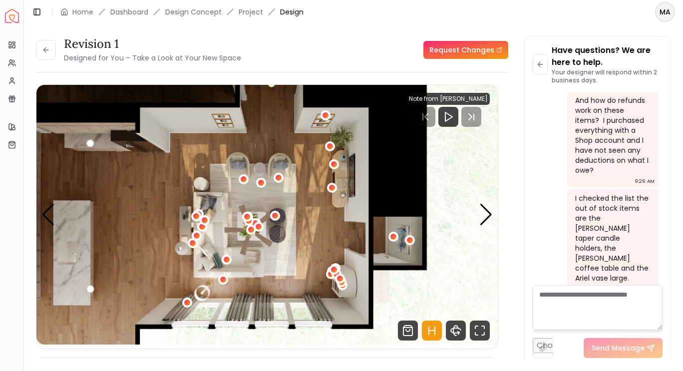
click at [332, 35] on div "Revision 1 Designed for You – Take a Look at Your New Space Request Changes Rev…" at bounding box center [353, 192] width 659 height 336
click at [682, 141] on div "Revision 1 Designed for You – Take a Look at Your New Space Request Changes Rev…" at bounding box center [353, 192] width 659 height 336
click at [49, 51] on icon at bounding box center [46, 50] width 8 height 8
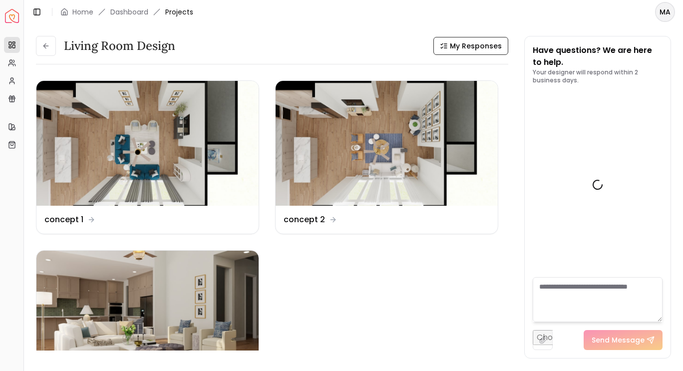
scroll to position [2671, 0]
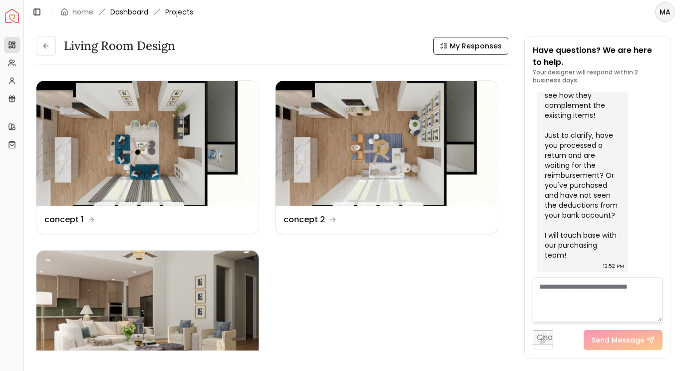
click at [143, 11] on link "Dashboard" at bounding box center [129, 12] width 38 height 10
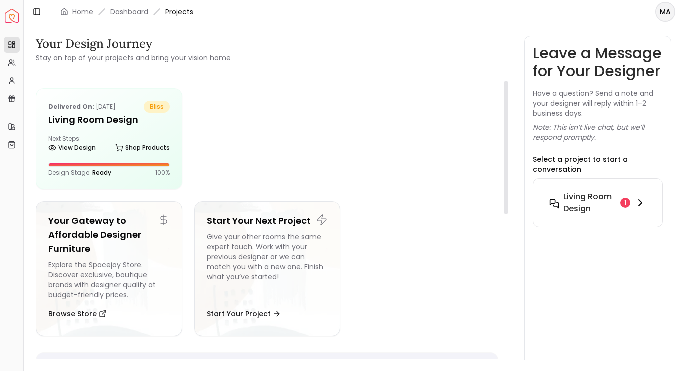
click at [594, 215] on h6 "Living Room design" at bounding box center [589, 203] width 53 height 24
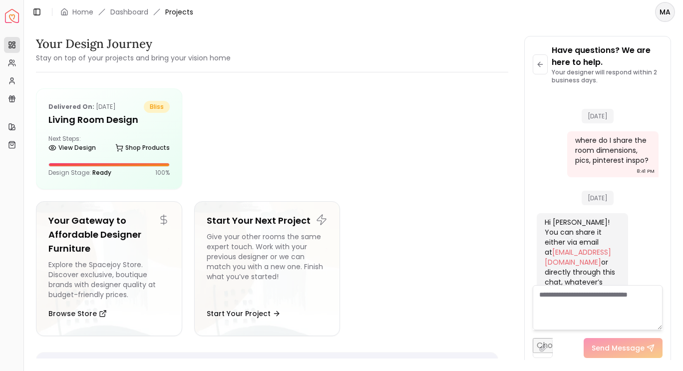
scroll to position [2663, 0]
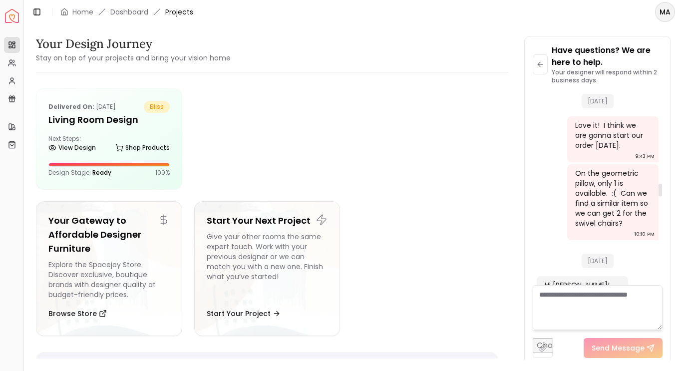
drag, startPoint x: 660, startPoint y: 276, endPoint x: 662, endPoint y: 164, distance: 111.3
click at [662, 184] on div at bounding box center [659, 190] width 3 height 13
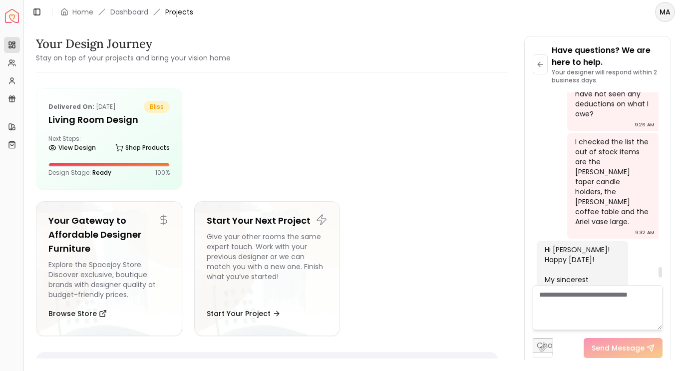
scroll to position [3254, 0]
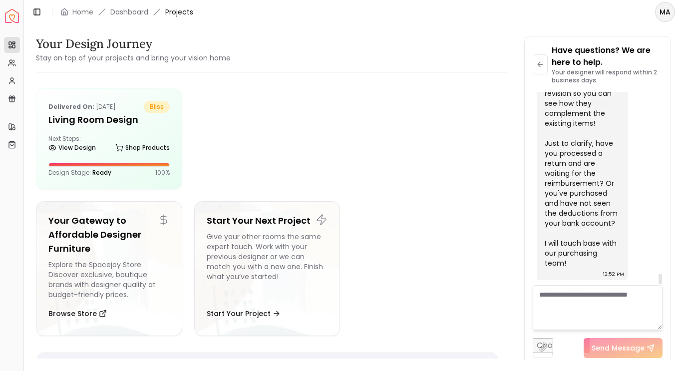
drag, startPoint x: 662, startPoint y: 164, endPoint x: 657, endPoint y: 310, distance: 146.3
click at [657, 285] on div at bounding box center [659, 188] width 5 height 193
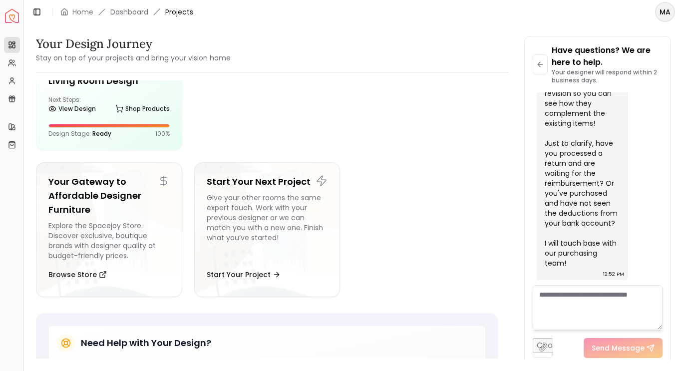
scroll to position [0, 0]
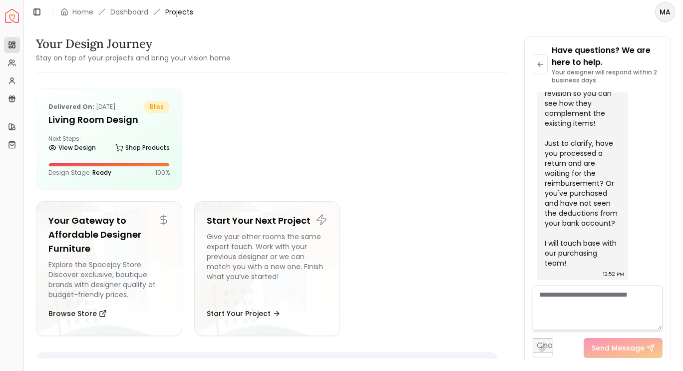
click at [566, 296] on textarea at bounding box center [598, 307] width 130 height 45
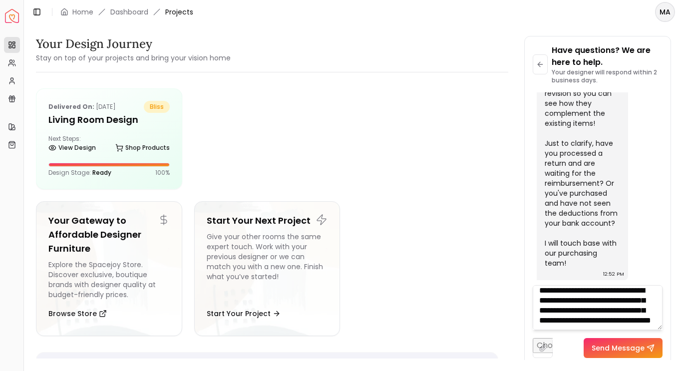
scroll to position [20, 0]
click at [542, 313] on textarea "**********" at bounding box center [598, 307] width 130 height 45
click at [602, 321] on textarea "**********" at bounding box center [598, 307] width 130 height 45
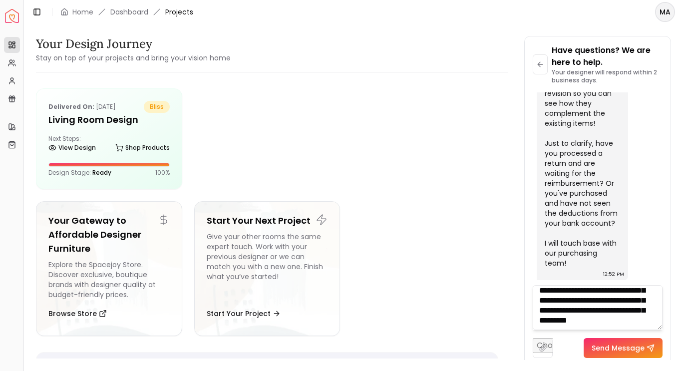
type textarea "**********"
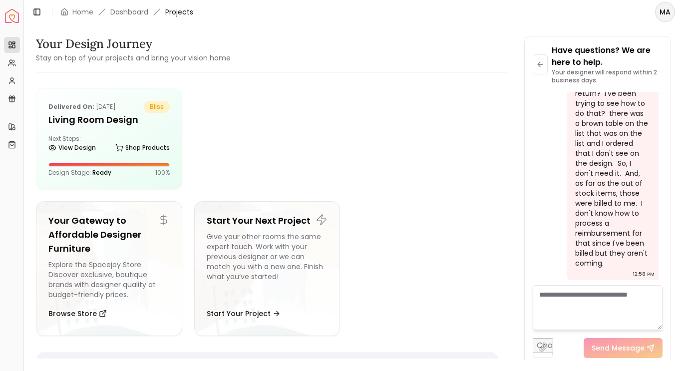
scroll to position [3495, 0]
click at [628, 168] on div "how do I process a return? I've been trying to see how to do that? there was a …" at bounding box center [611, 173] width 73 height 190
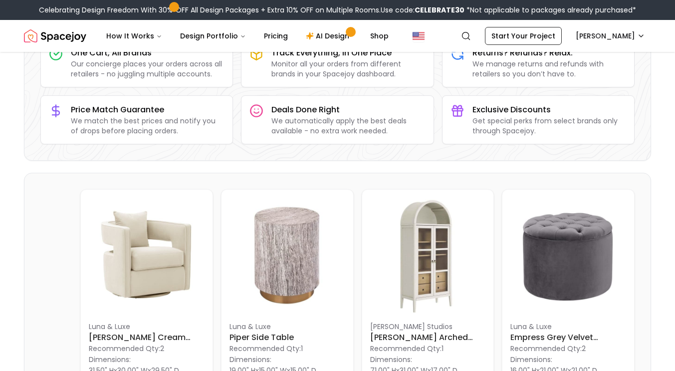
scroll to position [103, 0]
